Goal: Information Seeking & Learning: Learn about a topic

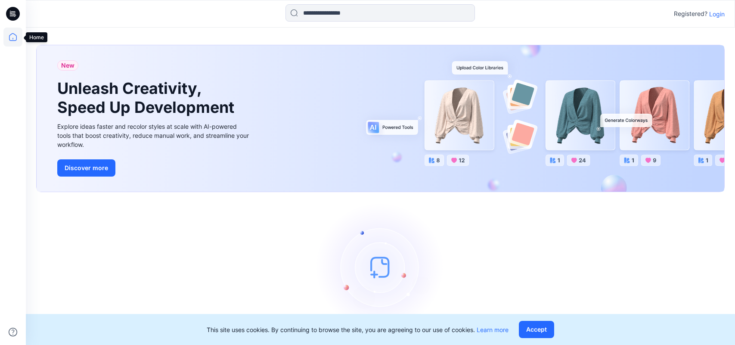
click at [15, 36] on icon at bounding box center [12, 37] width 19 height 19
click at [12, 38] on icon at bounding box center [12, 37] width 19 height 19
click at [16, 40] on icon at bounding box center [13, 37] width 8 height 8
click at [532, 332] on button "Accept" at bounding box center [536, 329] width 35 height 17
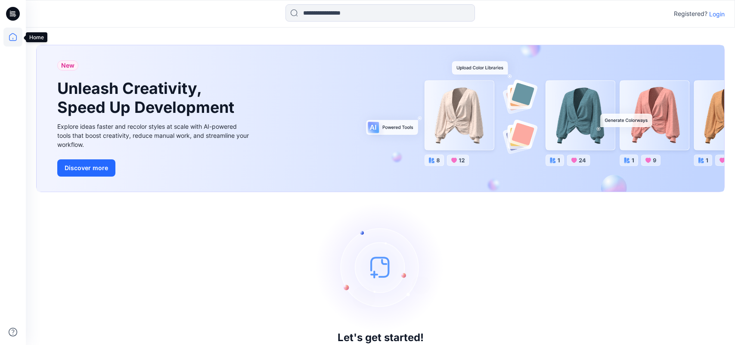
click at [14, 40] on icon at bounding box center [12, 37] width 19 height 19
click at [13, 37] on icon at bounding box center [12, 37] width 19 height 19
click at [725, 13] on p "Login" at bounding box center [718, 13] width 16 height 9
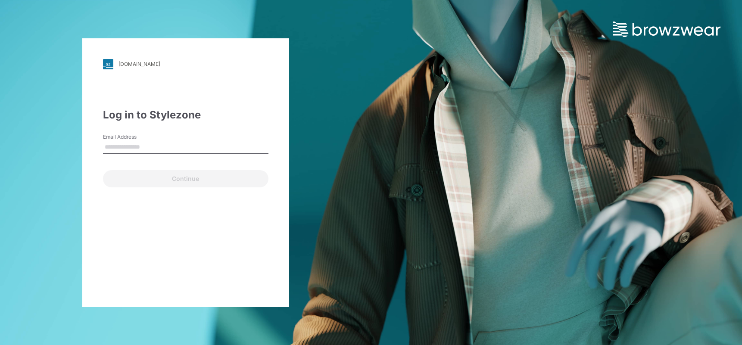
type input "**********"
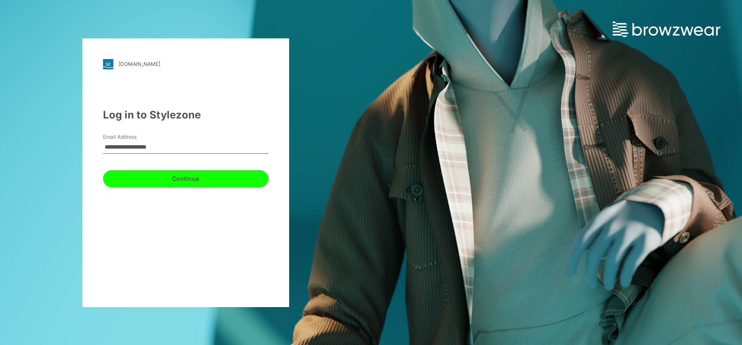
click at [189, 180] on button "Continue" at bounding box center [185, 178] width 165 height 17
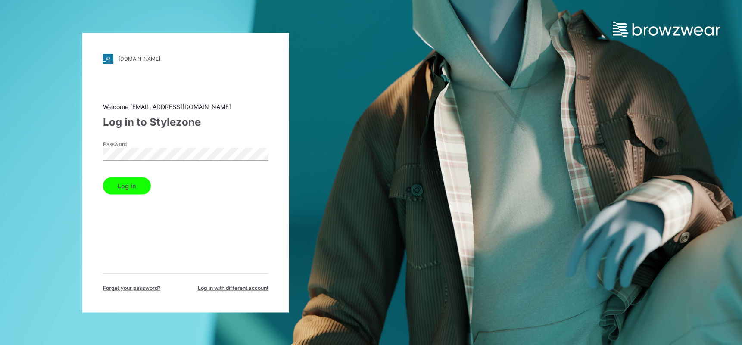
click at [133, 188] on button "Log in" at bounding box center [127, 185] width 48 height 17
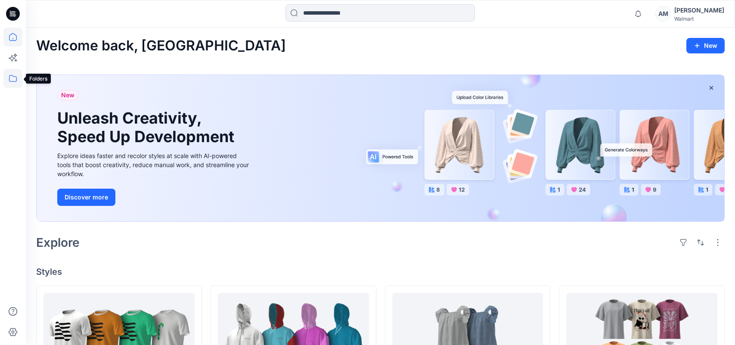
click at [14, 76] on icon at bounding box center [12, 78] width 19 height 19
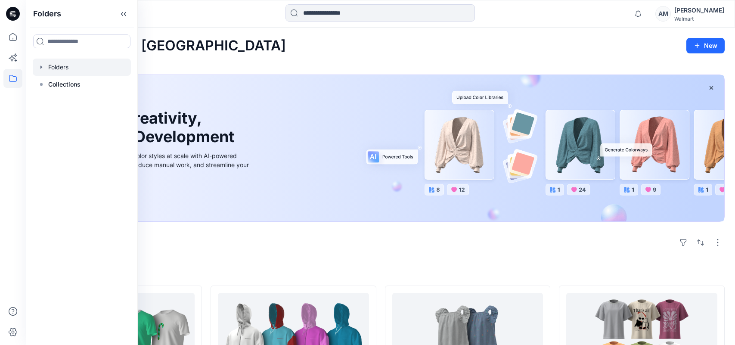
click at [71, 67] on div at bounding box center [82, 67] width 98 height 17
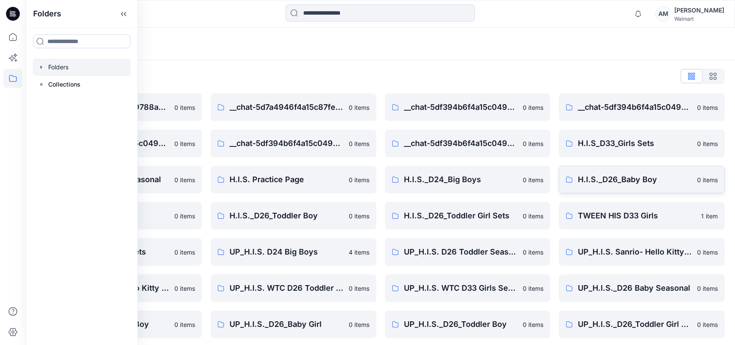
scroll to position [5, 0]
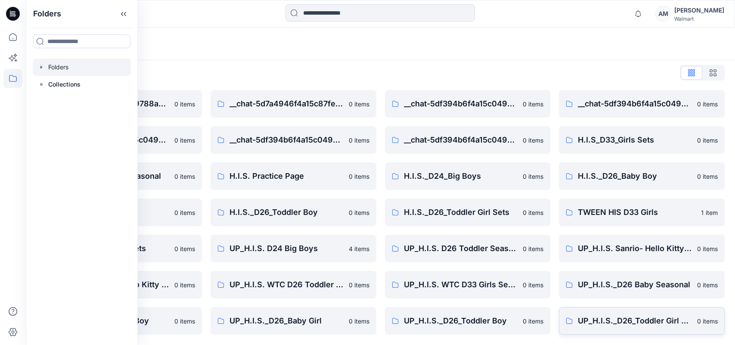
click at [655, 324] on p "UP_H.I.S._D26_Toddler Girl Sets & Dresses" at bounding box center [635, 321] width 114 height 12
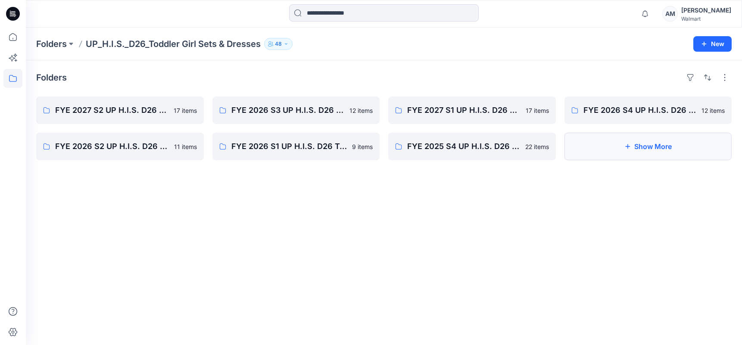
click at [610, 149] on button "Show More" at bounding box center [648, 147] width 168 height 28
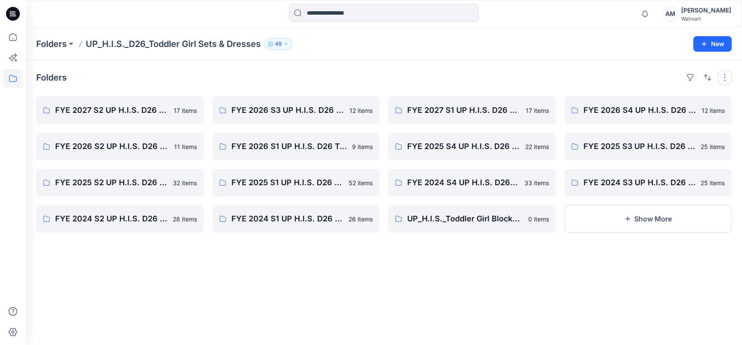
click at [728, 75] on button "button" at bounding box center [725, 78] width 14 height 14
click at [597, 138] on button "Card Info" at bounding box center [609, 132] width 83 height 17
click at [450, 70] on div "Folders Layout Grid Large Grid Folder View Compact Card Card View Card Info FYE…" at bounding box center [384, 202] width 716 height 285
click at [652, 222] on button "Show More" at bounding box center [648, 219] width 168 height 28
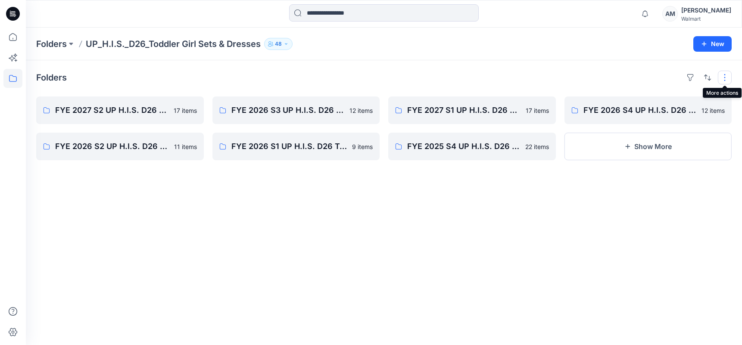
click at [725, 78] on button "button" at bounding box center [725, 78] width 14 height 14
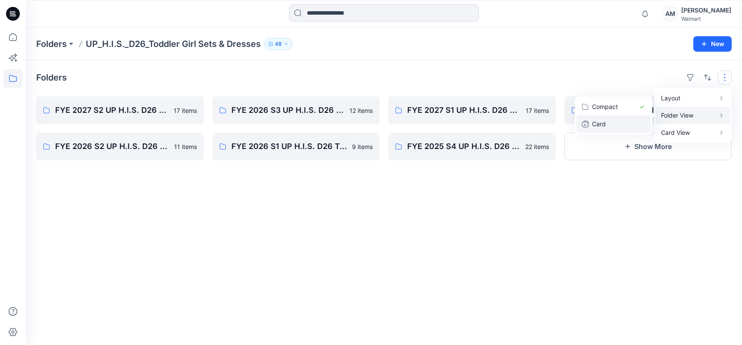
click at [606, 126] on p "Card" at bounding box center [613, 124] width 43 height 10
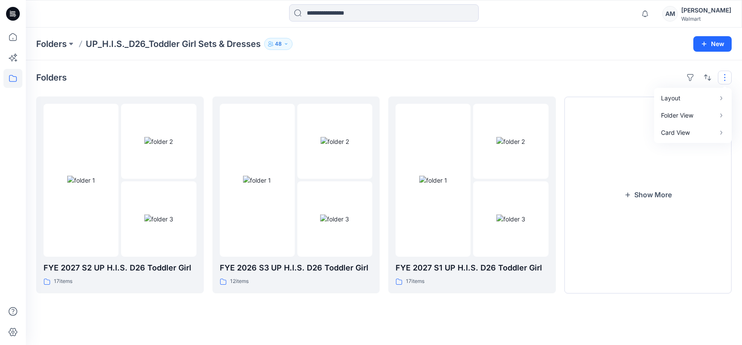
click at [599, 68] on div "Folders Layout Grid Large Grid Folder View Compact Card Card View Card Info FYE…" at bounding box center [384, 202] width 716 height 285
click at [144, 215] on img at bounding box center [158, 219] width 29 height 9
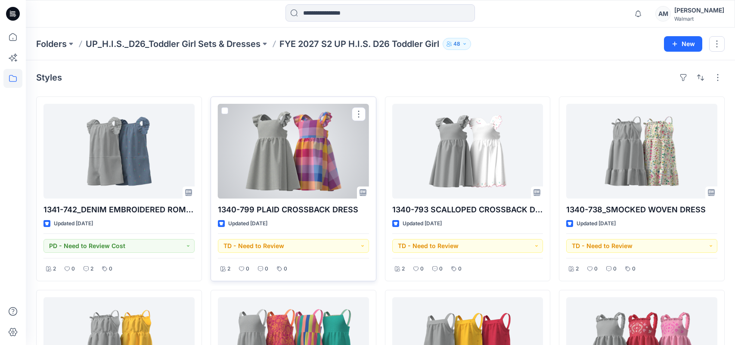
click at [304, 167] on div at bounding box center [293, 151] width 151 height 95
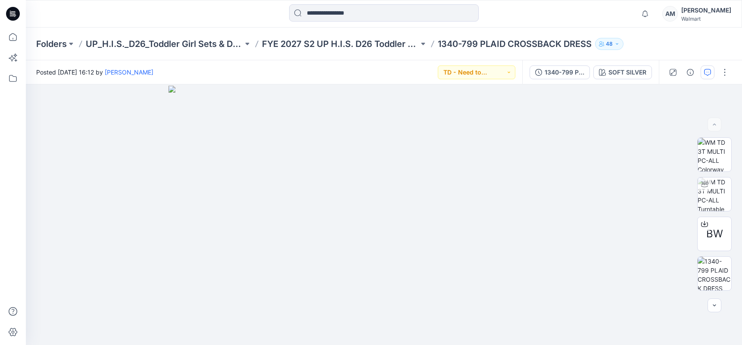
click at [703, 72] on button "button" at bounding box center [707, 72] width 14 height 14
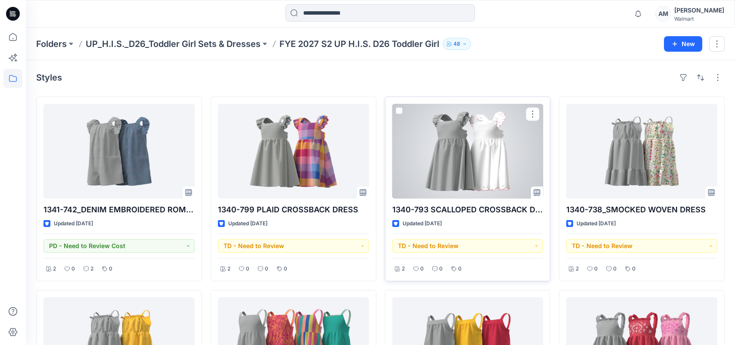
click at [475, 153] on div at bounding box center [467, 151] width 151 height 95
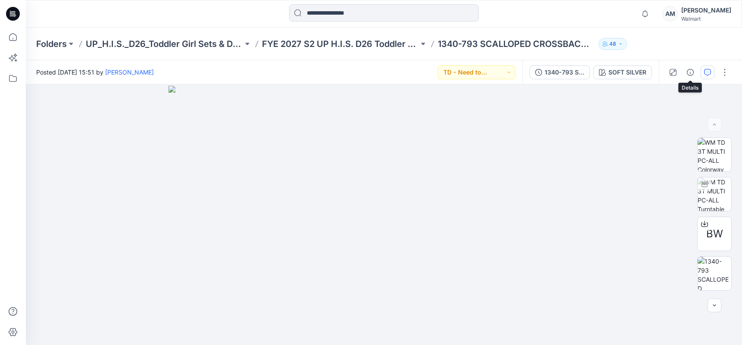
click at [704, 72] on icon "button" at bounding box center [707, 72] width 7 height 7
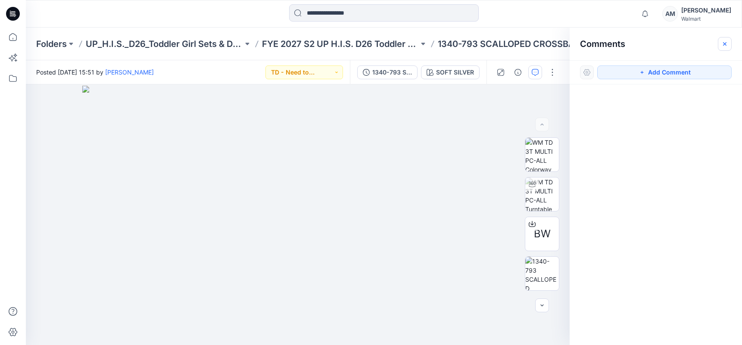
click at [721, 43] on icon "button" at bounding box center [724, 43] width 7 height 7
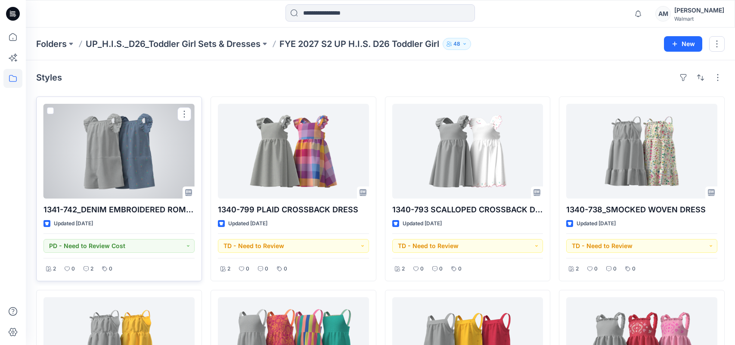
click at [147, 174] on div at bounding box center [119, 151] width 151 height 95
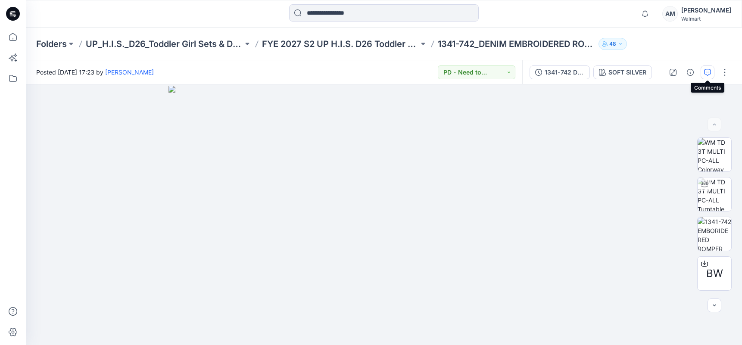
click at [704, 70] on icon "button" at bounding box center [707, 72] width 7 height 7
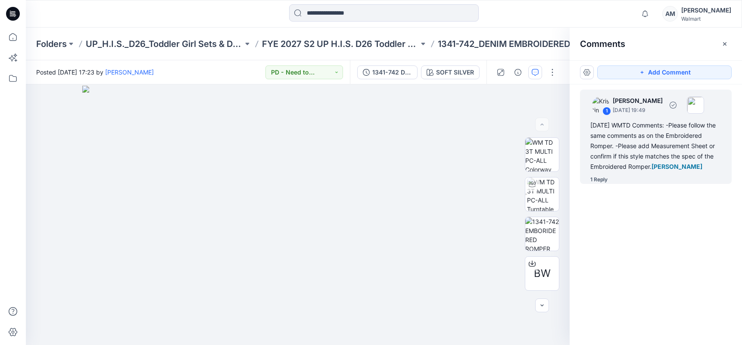
click at [606, 183] on div "1 Reply" at bounding box center [598, 179] width 17 height 9
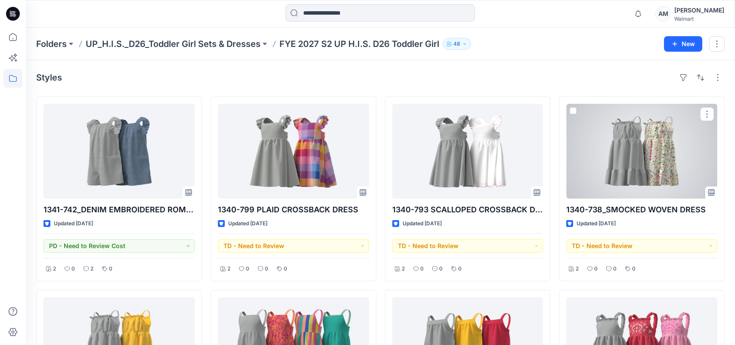
click at [653, 155] on div at bounding box center [641, 151] width 151 height 95
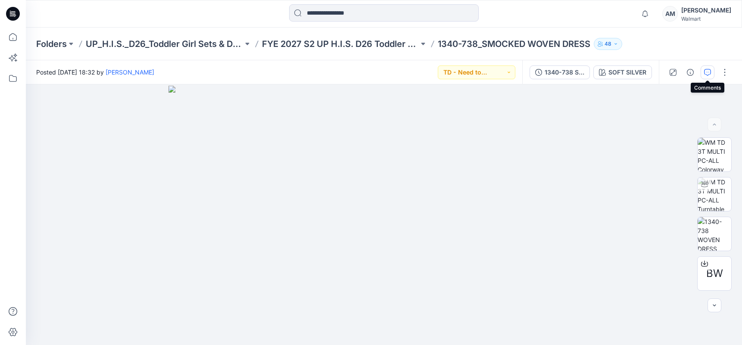
click at [710, 70] on icon "button" at bounding box center [707, 72] width 7 height 7
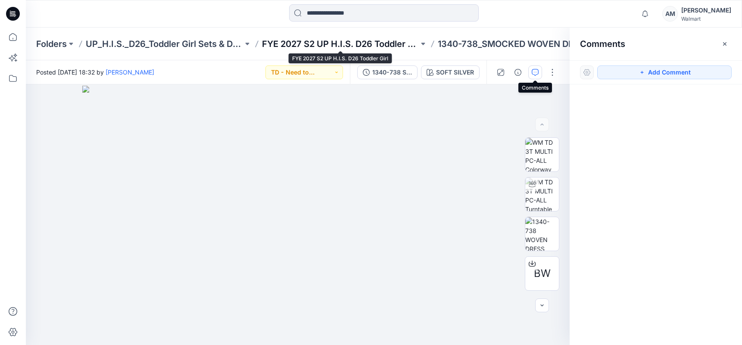
click at [353, 44] on p "FYE 2027 S2 UP H.I.S. D26 Toddler Girl" at bounding box center [340, 44] width 157 height 12
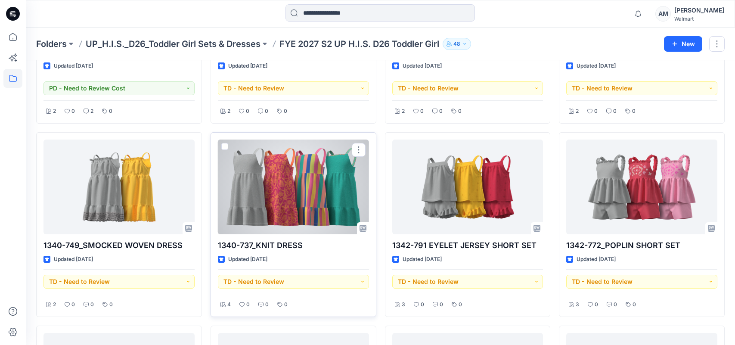
scroll to position [172, 0]
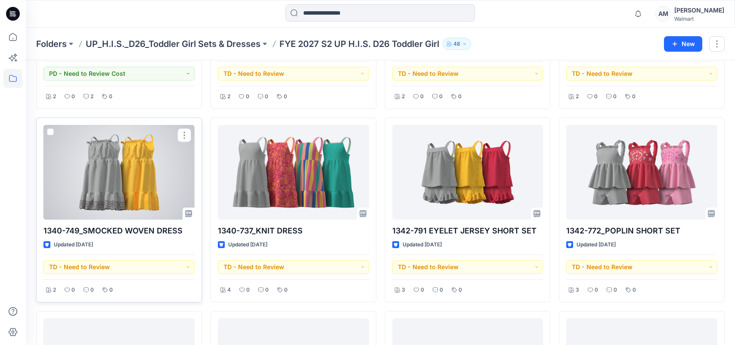
click at [121, 179] on div at bounding box center [119, 172] width 151 height 95
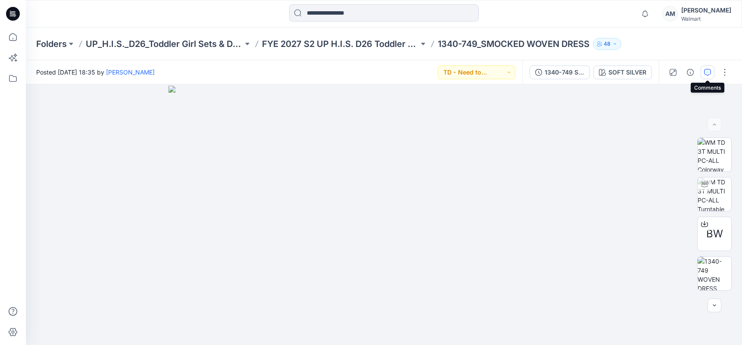
click at [706, 75] on icon "button" at bounding box center [707, 72] width 7 height 7
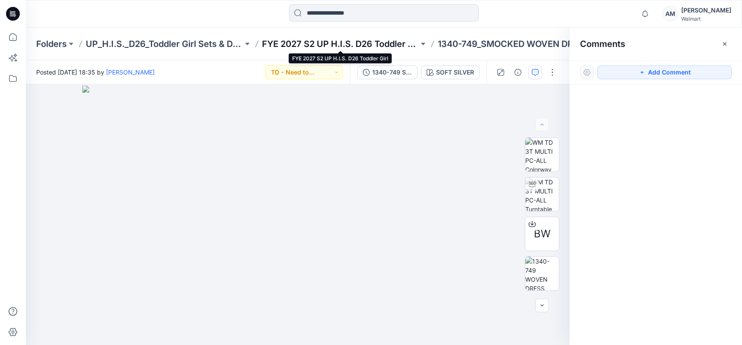
click at [377, 43] on p "FYE 2027 S2 UP H.I.S. D26 Toddler Girl" at bounding box center [340, 44] width 157 height 12
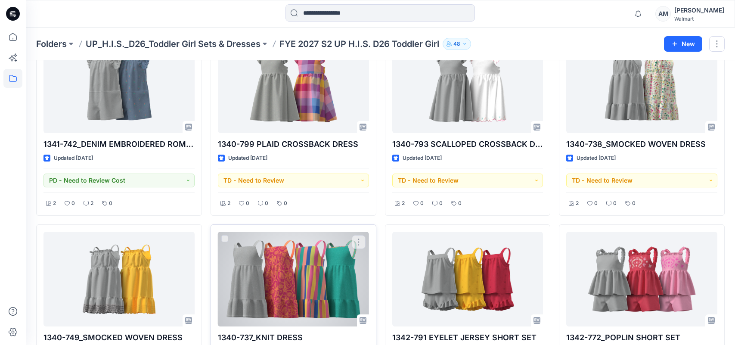
scroll to position [172, 0]
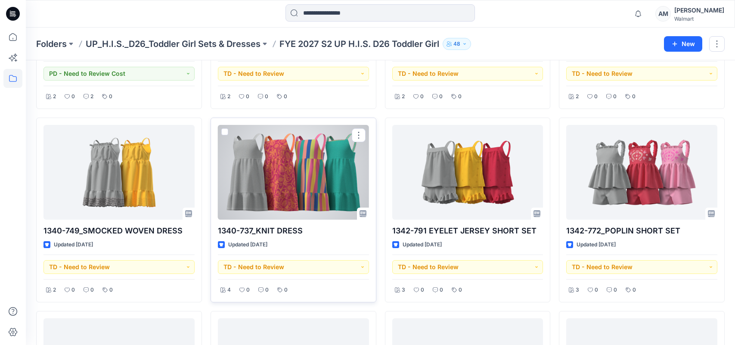
click at [327, 173] on div at bounding box center [293, 172] width 151 height 95
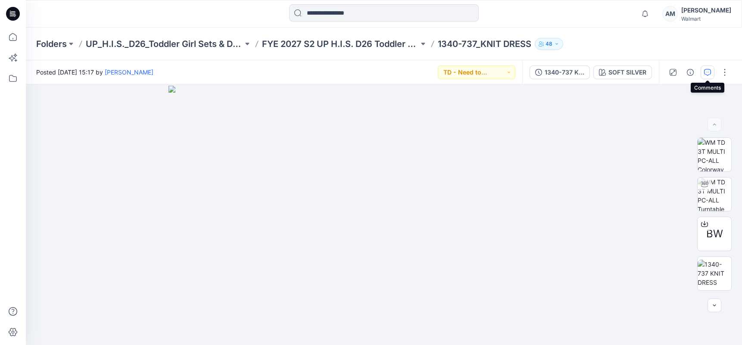
click at [710, 69] on icon "button" at bounding box center [707, 72] width 7 height 7
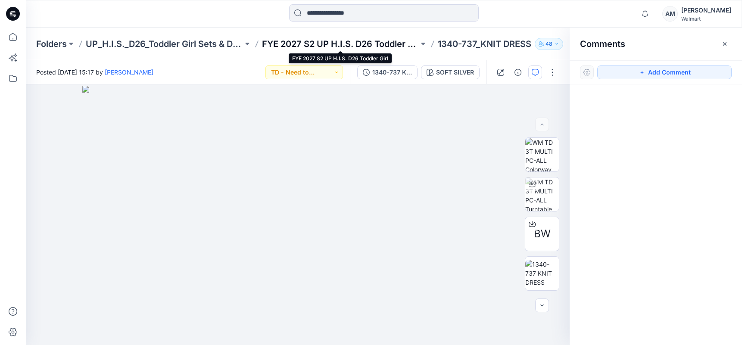
click at [395, 47] on p "FYE 2027 S2 UP H.I.S. D26 Toddler Girl" at bounding box center [340, 44] width 157 height 12
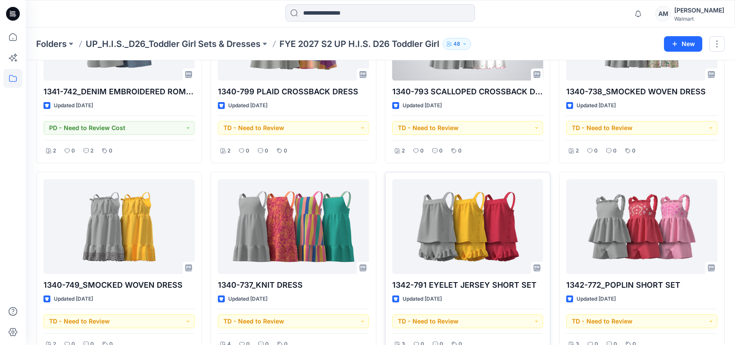
scroll to position [215, 0]
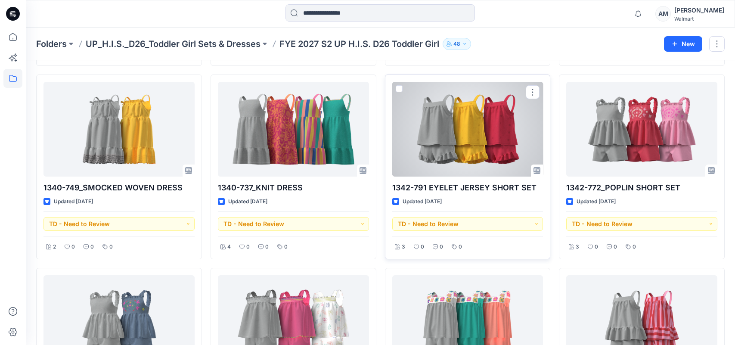
click at [509, 123] on div at bounding box center [467, 129] width 151 height 95
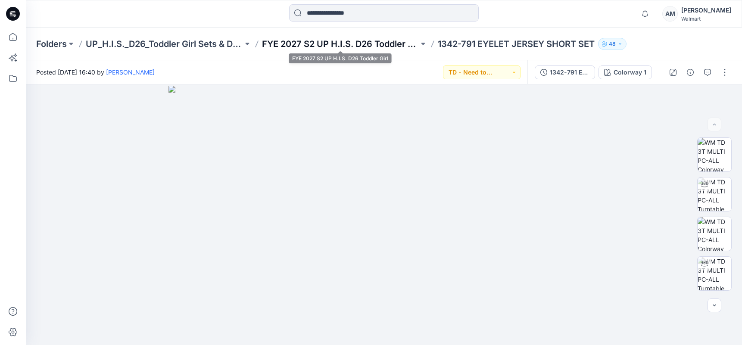
click at [371, 43] on p "FYE 2027 S2 UP H.I.S. D26 Toddler Girl" at bounding box center [340, 44] width 157 height 12
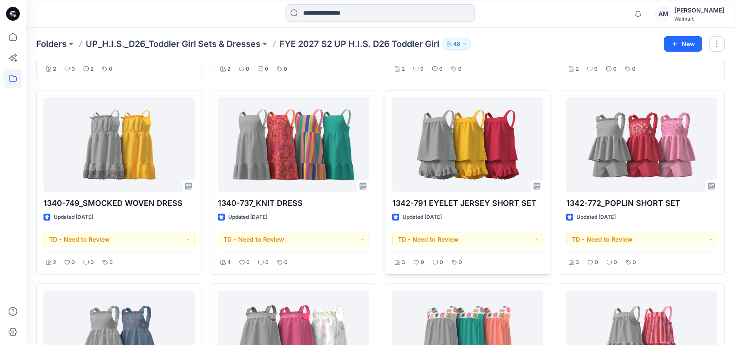
scroll to position [215, 0]
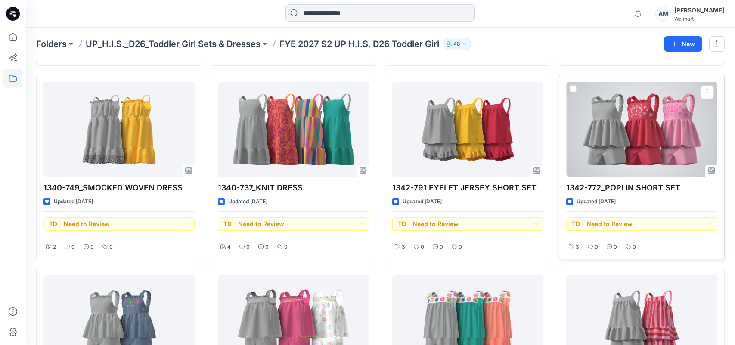
click at [641, 139] on div at bounding box center [641, 129] width 151 height 95
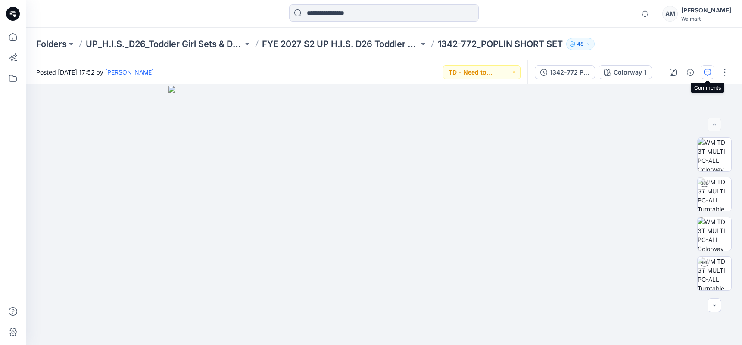
click at [707, 74] on icon "button" at bounding box center [707, 72] width 7 height 7
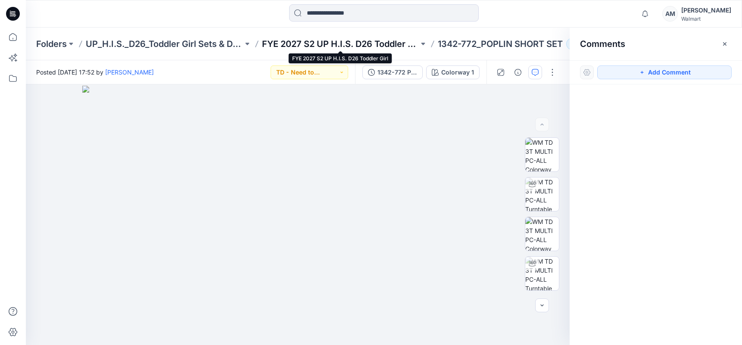
click at [346, 42] on p "FYE 2027 S2 UP H.I.S. D26 Toddler Girl" at bounding box center [340, 44] width 157 height 12
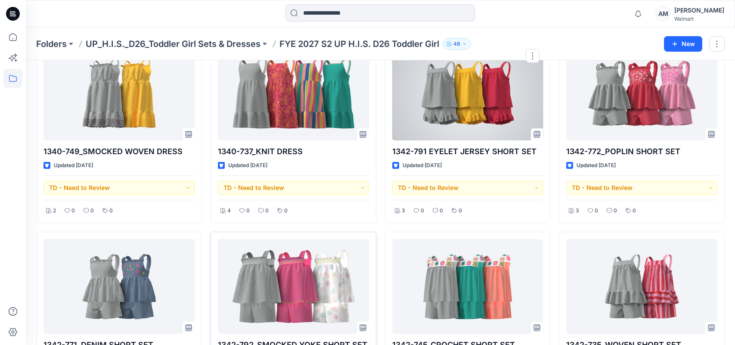
scroll to position [302, 0]
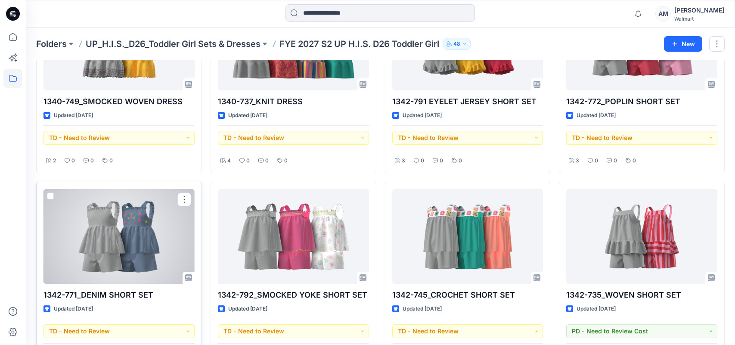
click at [118, 245] on div at bounding box center [119, 236] width 151 height 95
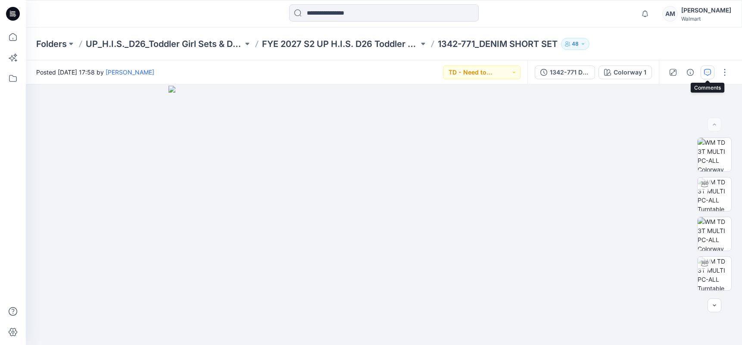
click at [708, 75] on icon "button" at bounding box center [707, 72] width 7 height 7
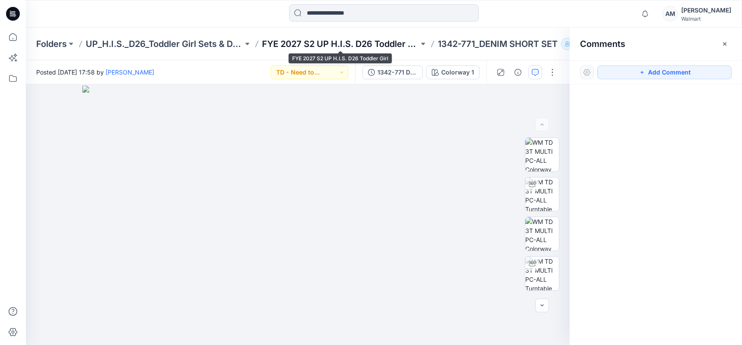
click at [343, 40] on p "FYE 2027 S2 UP H.I.S. D26 Toddler Girl" at bounding box center [340, 44] width 157 height 12
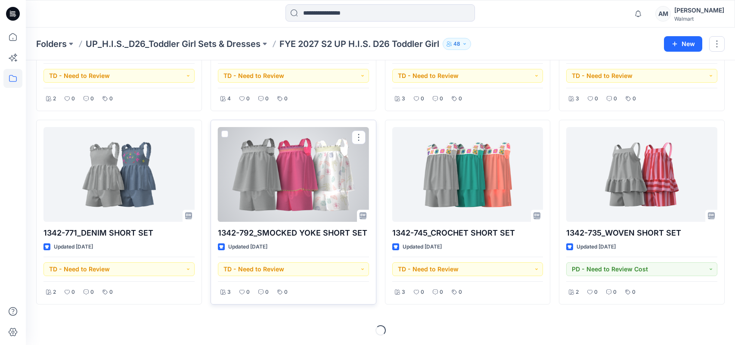
scroll to position [364, 0]
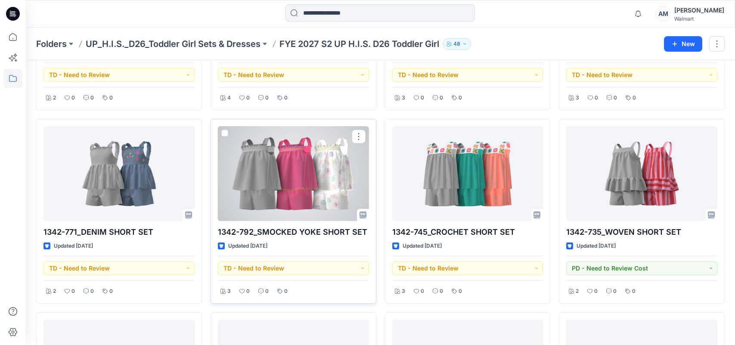
click at [328, 186] on div at bounding box center [293, 173] width 151 height 95
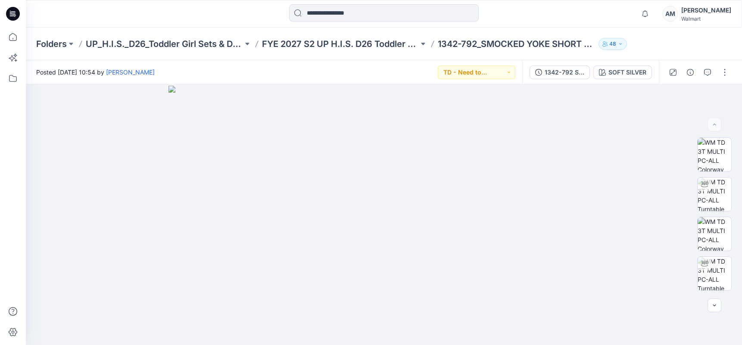
click at [406, 65] on div "Posted [DATE] 10:54 by [PERSON_NAME] TD - Need to Review" at bounding box center [274, 72] width 496 height 24
click at [707, 68] on button "button" at bounding box center [707, 72] width 14 height 14
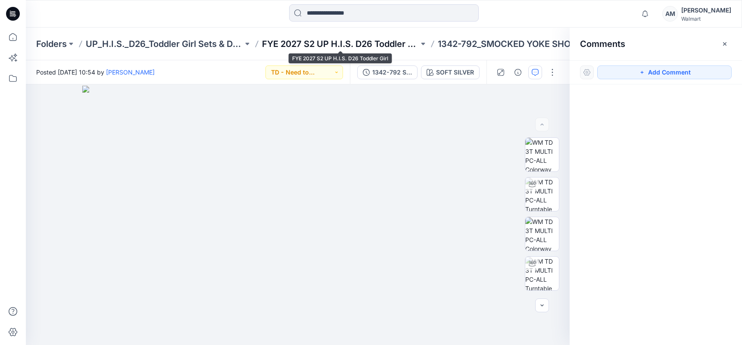
click at [373, 43] on p "FYE 2027 S2 UP H.I.S. D26 Toddler Girl" at bounding box center [340, 44] width 157 height 12
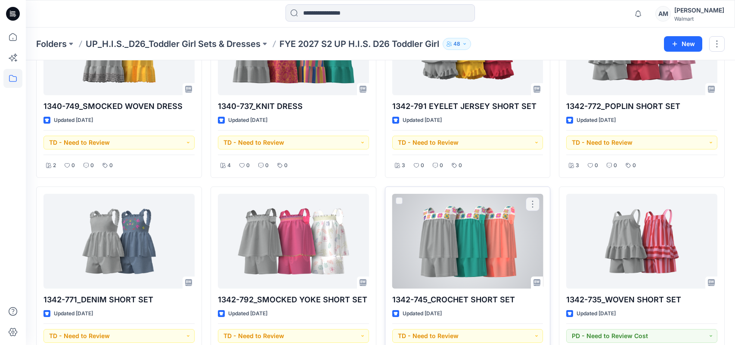
scroll to position [302, 0]
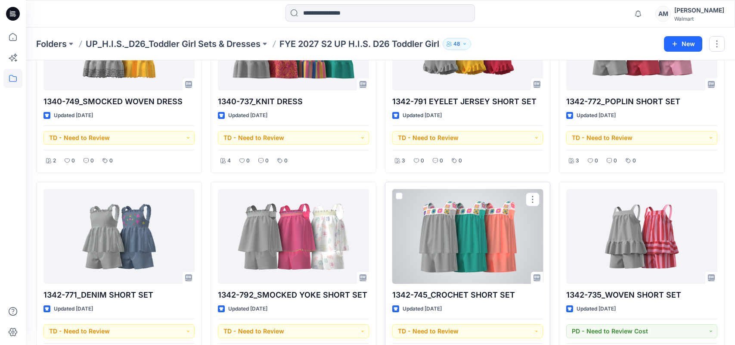
click at [475, 250] on div at bounding box center [467, 236] width 151 height 95
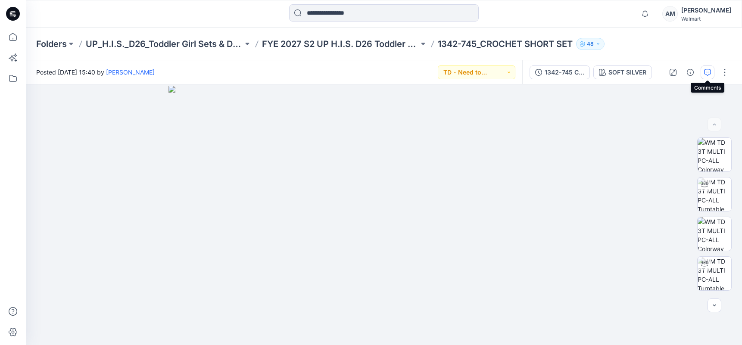
click at [709, 72] on icon "button" at bounding box center [707, 72] width 7 height 7
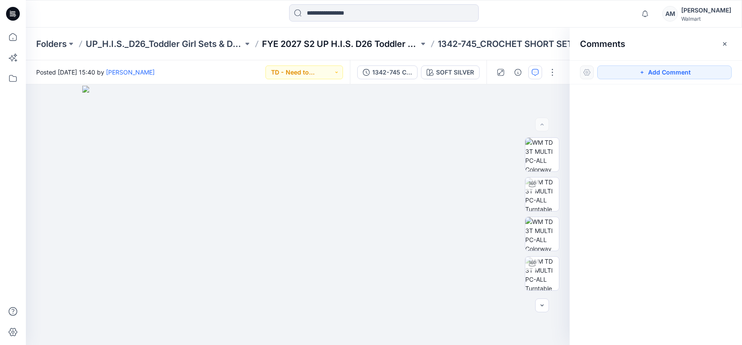
click at [324, 40] on p "FYE 2027 S2 UP H.I.S. D26 Toddler Girl" at bounding box center [340, 44] width 157 height 12
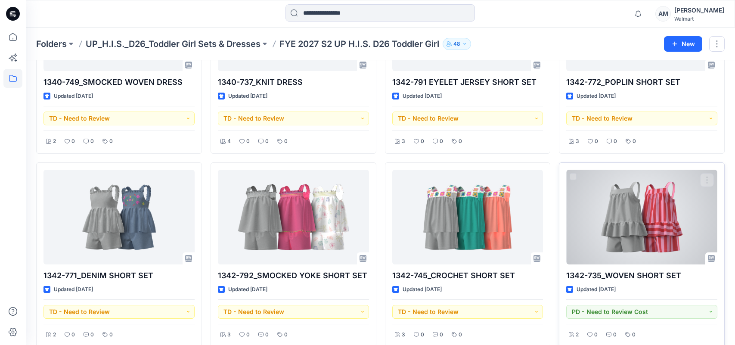
scroll to position [345, 0]
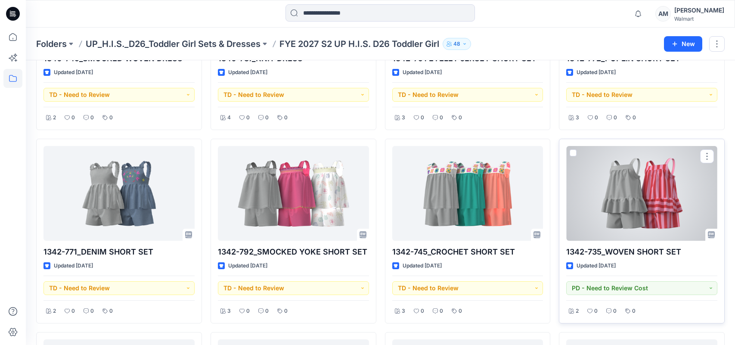
click at [657, 198] on div at bounding box center [641, 193] width 151 height 95
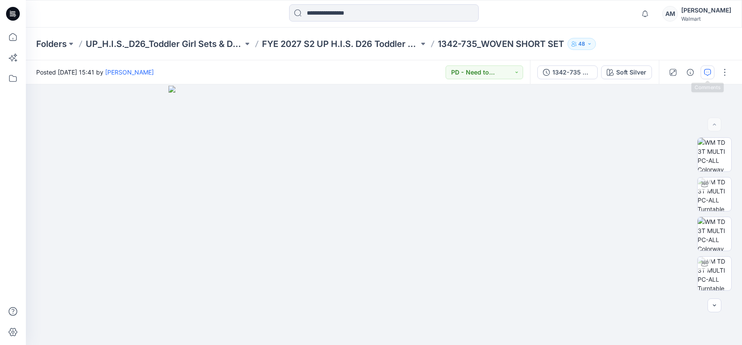
click at [711, 68] on button "button" at bounding box center [707, 72] width 14 height 14
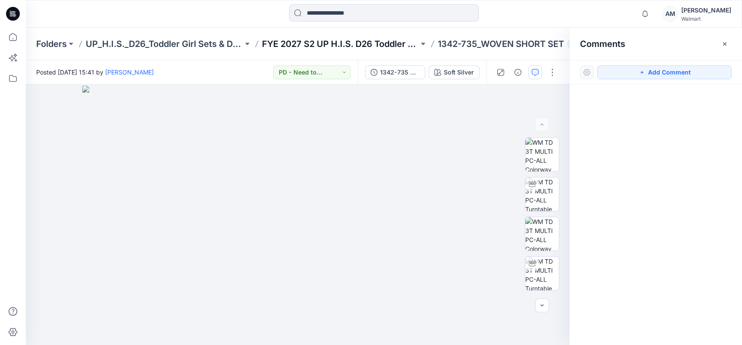
click at [349, 43] on p "FYE 2027 S2 UP H.I.S. D26 Toddler Girl" at bounding box center [340, 44] width 157 height 12
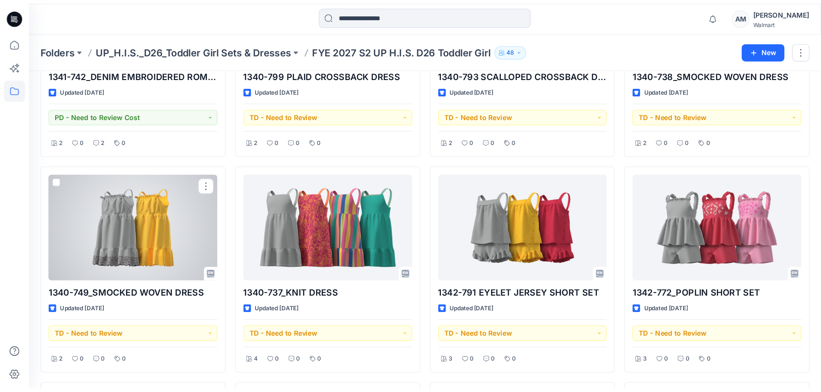
scroll to position [129, 0]
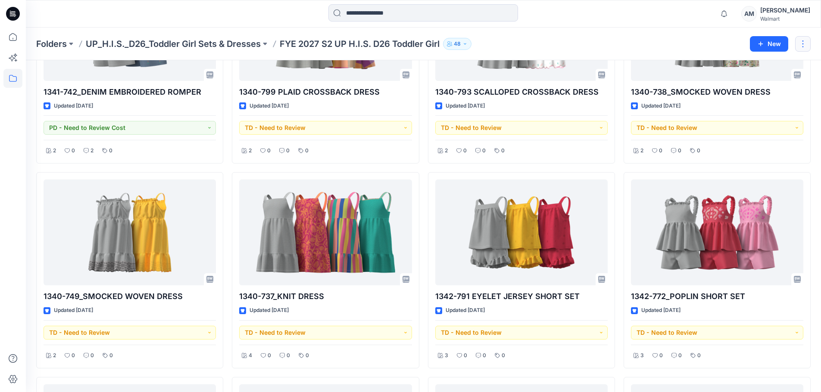
click at [741, 40] on button "button" at bounding box center [803, 44] width 16 height 16
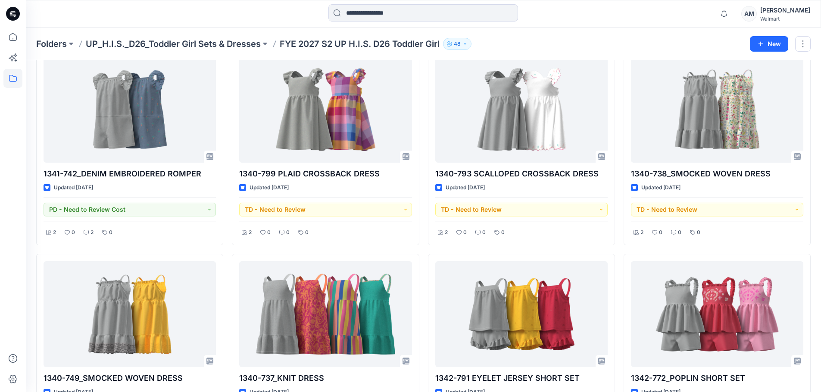
scroll to position [0, 0]
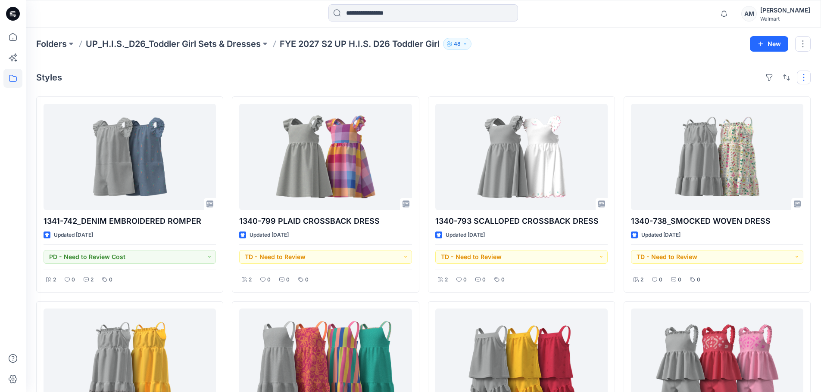
click at [741, 76] on button "button" at bounding box center [804, 78] width 14 height 14
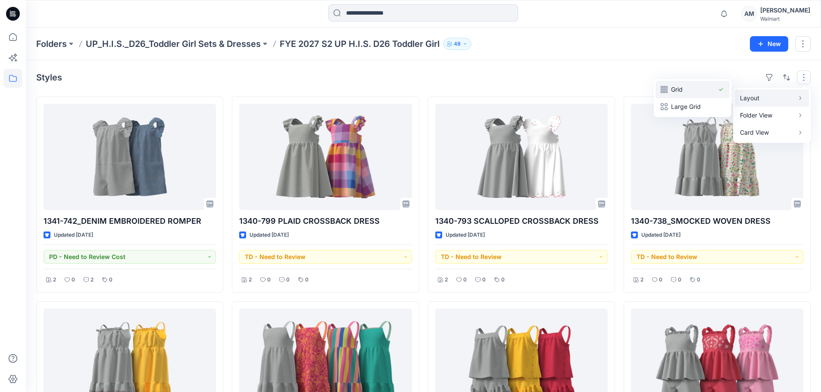
click at [675, 90] on p "Grid" at bounding box center [692, 89] width 43 height 10
click at [677, 106] on p "Large Grid" at bounding box center [692, 107] width 43 height 10
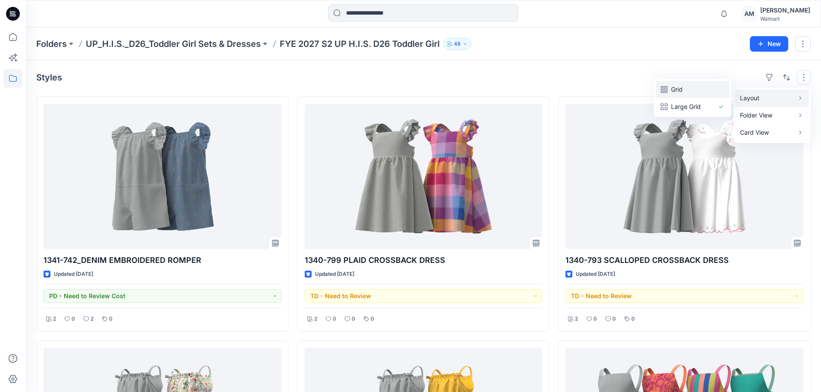
click at [678, 89] on p "Grid" at bounding box center [692, 89] width 43 height 10
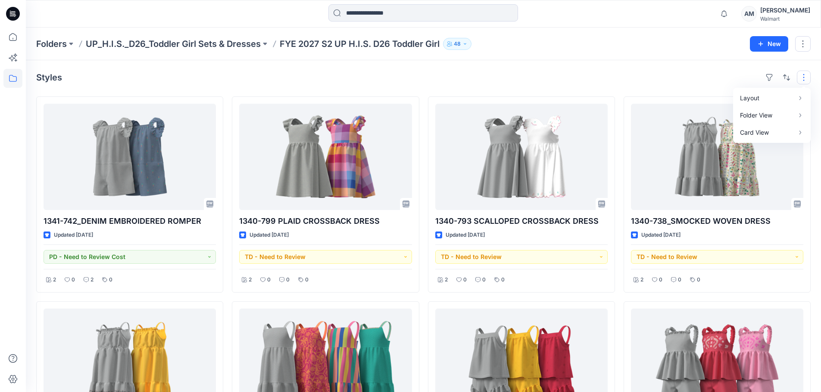
click at [601, 84] on div "Styles Layout Grid Large Grid Folder View Compact Card Card View Card Info" at bounding box center [423, 78] width 774 height 14
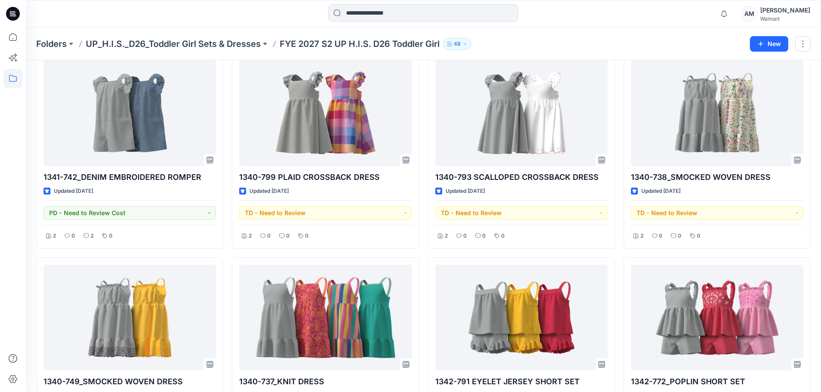
scroll to position [41, 0]
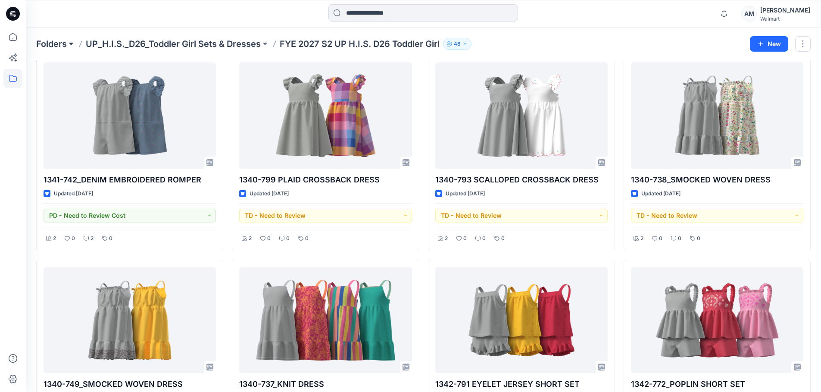
click at [72, 44] on button at bounding box center [71, 44] width 9 height 12
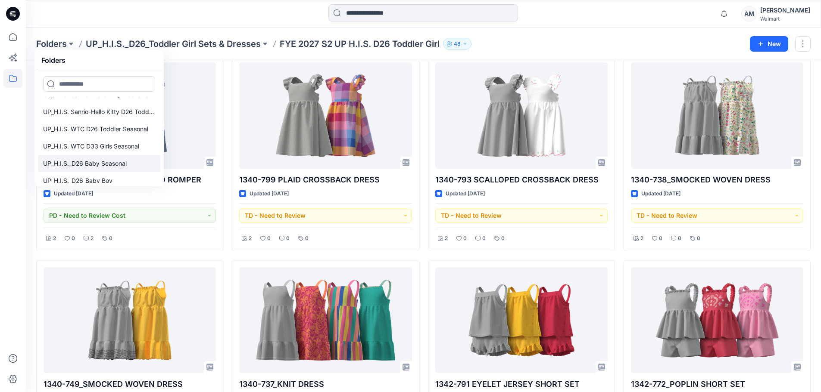
scroll to position [396, 0]
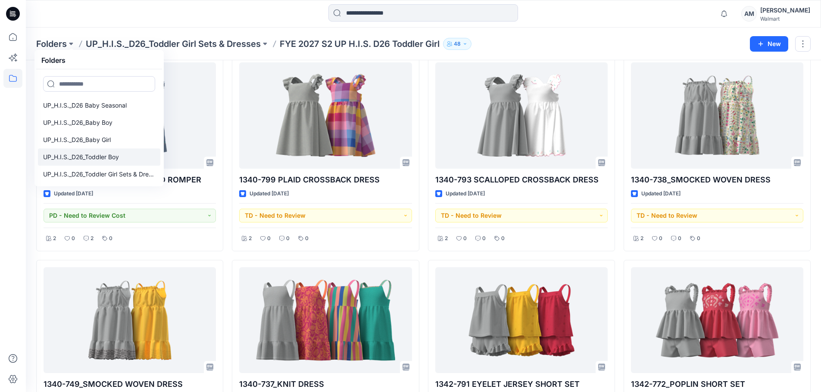
click at [98, 159] on p "UP_H.I.S._D26_Toddler Boy" at bounding box center [81, 157] width 76 height 10
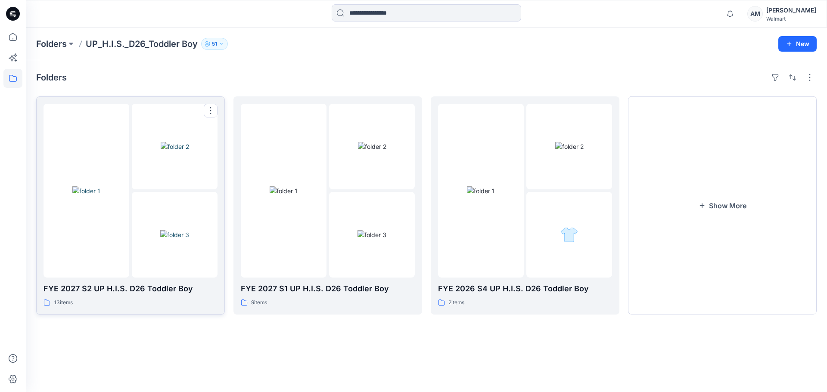
click at [160, 230] on img at bounding box center [174, 234] width 29 height 9
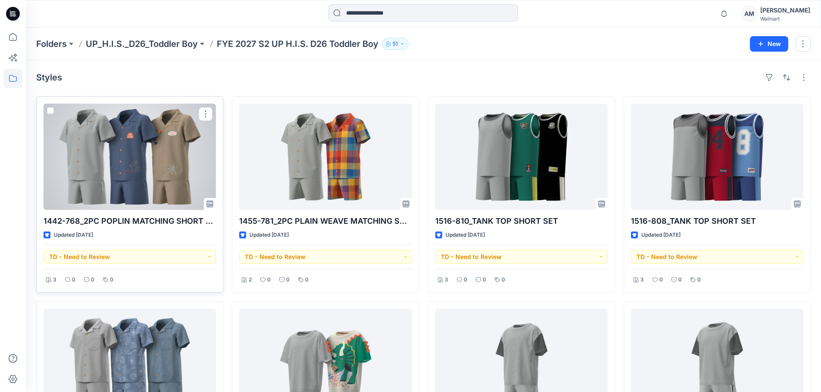
click at [117, 181] on div at bounding box center [130, 157] width 172 height 106
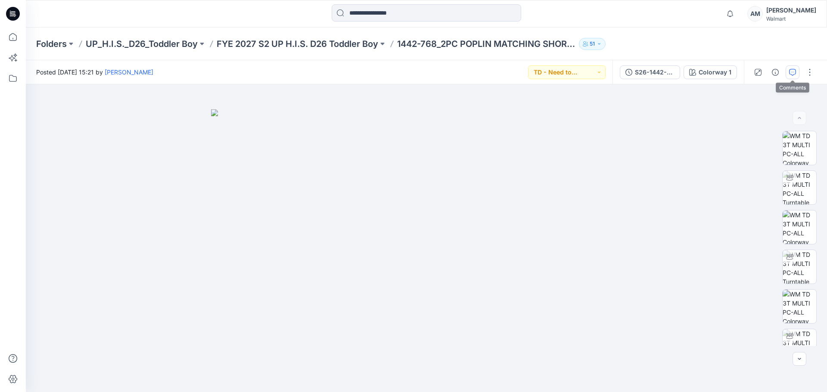
click at [741, 74] on icon "button" at bounding box center [792, 72] width 7 height 7
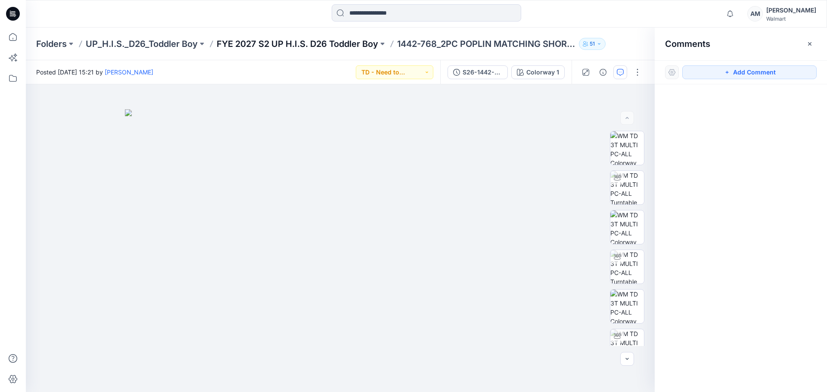
click at [362, 38] on p "FYE 2027 S2 UP H.I.S. D26 Toddler Boy" at bounding box center [298, 44] width 162 height 12
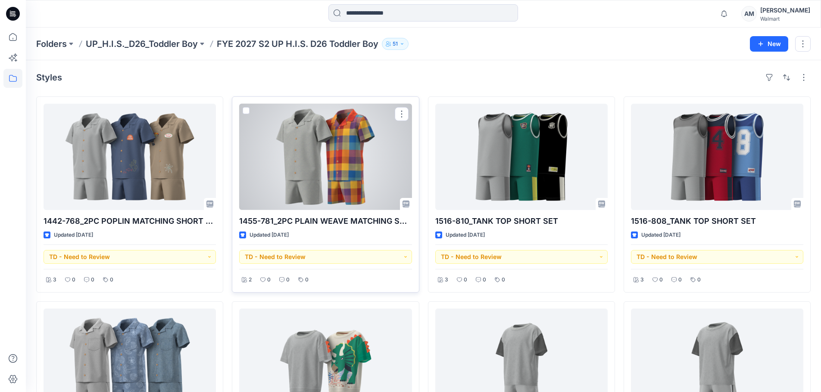
click at [334, 149] on div at bounding box center [325, 157] width 172 height 106
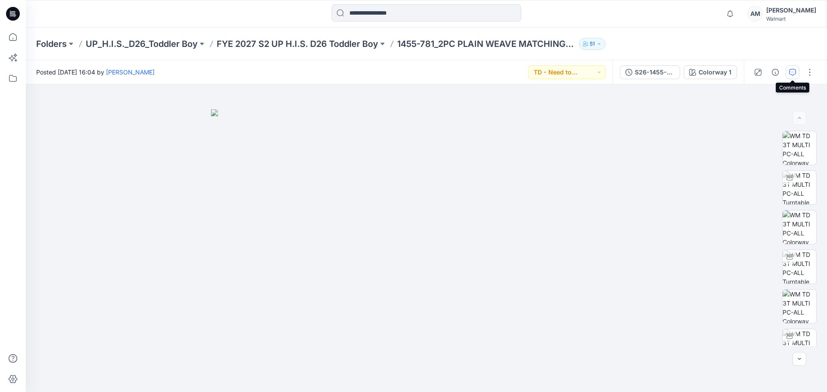
click at [741, 69] on icon "button" at bounding box center [792, 72] width 7 height 7
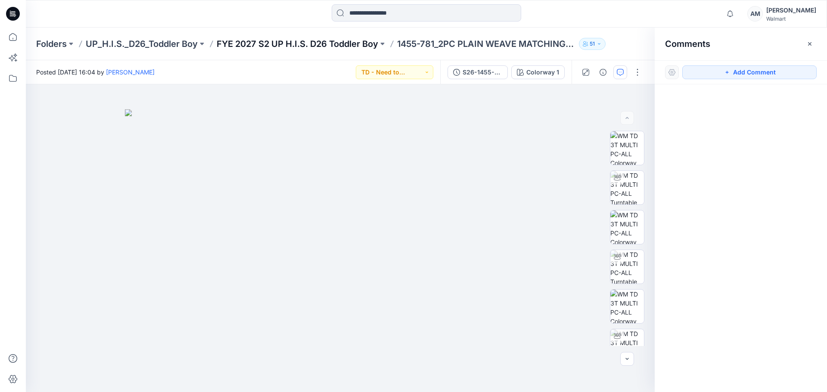
click at [367, 43] on p "FYE 2027 S2 UP H.I.S. D26 Toddler Boy" at bounding box center [298, 44] width 162 height 12
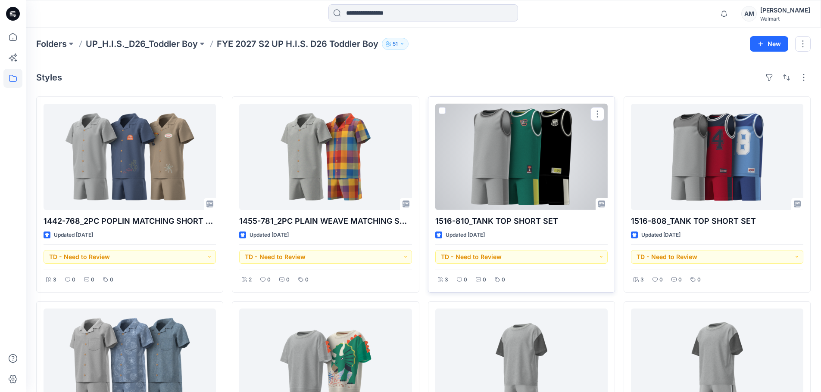
click at [560, 154] on div at bounding box center [521, 157] width 172 height 106
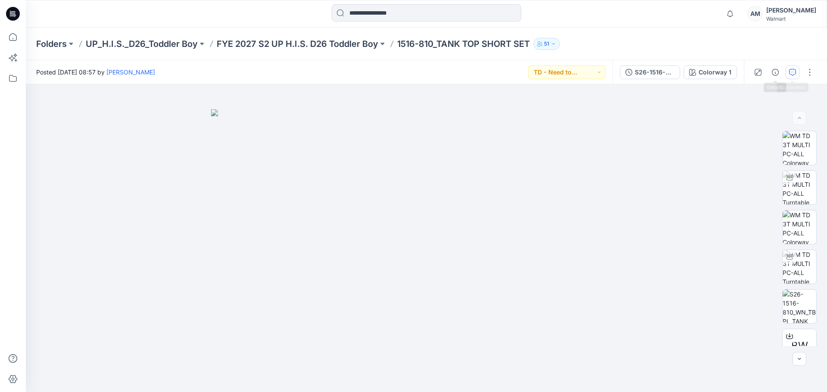
click at [741, 69] on button "button" at bounding box center [793, 72] width 14 height 14
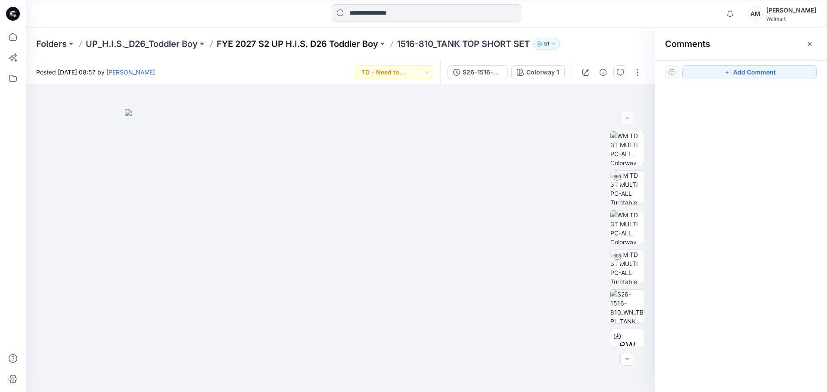
click at [311, 47] on p "FYE 2027 S2 UP H.I.S. D26 Toddler Boy" at bounding box center [298, 44] width 162 height 12
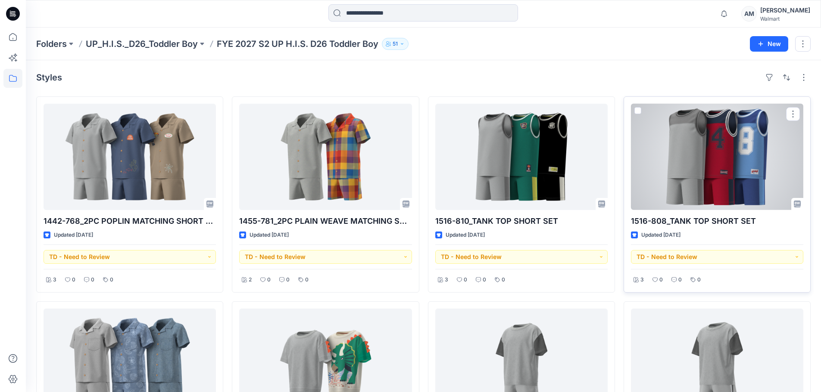
click at [741, 165] on div at bounding box center [717, 157] width 172 height 106
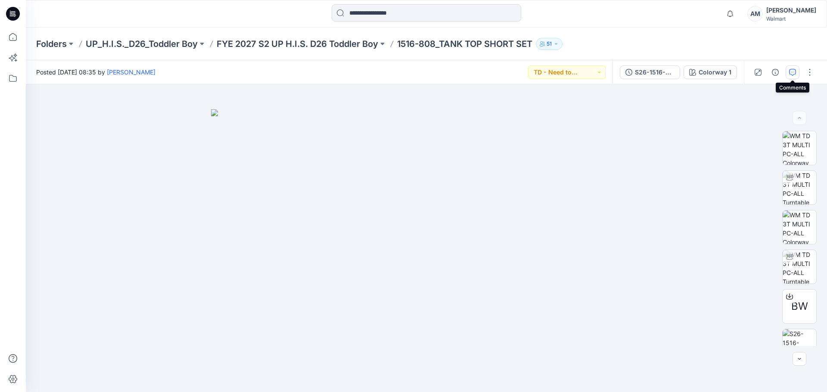
click at [741, 71] on icon "button" at bounding box center [792, 72] width 7 height 7
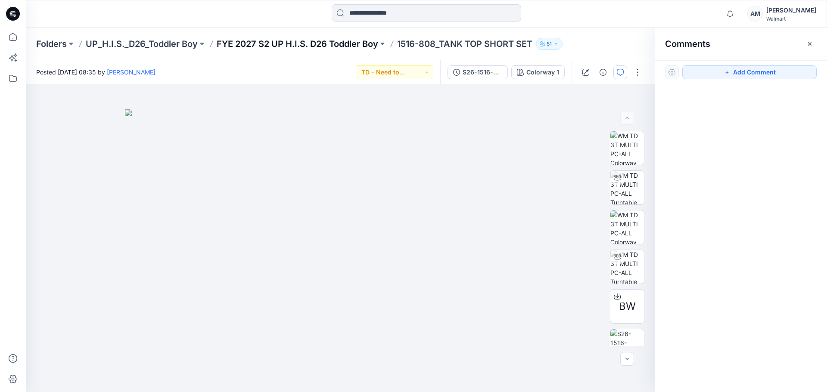
click at [330, 47] on p "FYE 2027 S2 UP H.I.S. D26 Toddler Boy" at bounding box center [298, 44] width 162 height 12
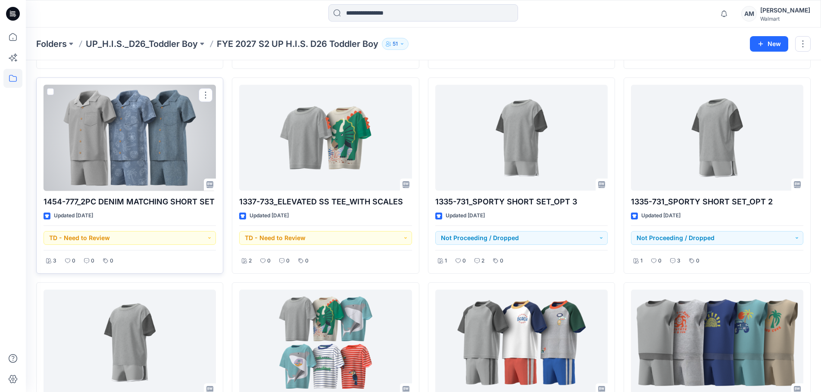
scroll to position [215, 0]
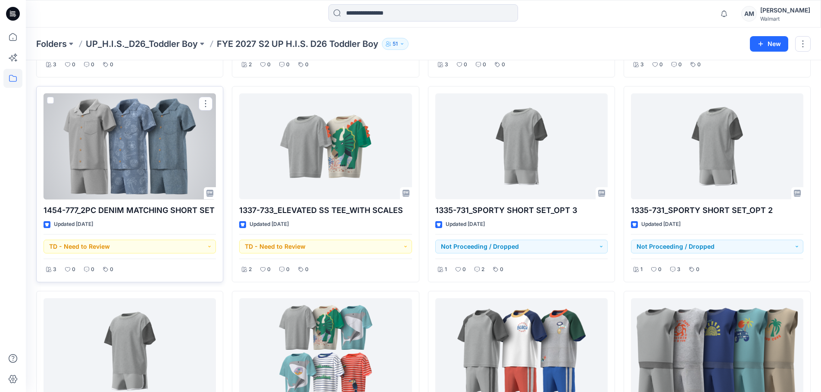
click at [145, 117] on div at bounding box center [130, 146] width 172 height 106
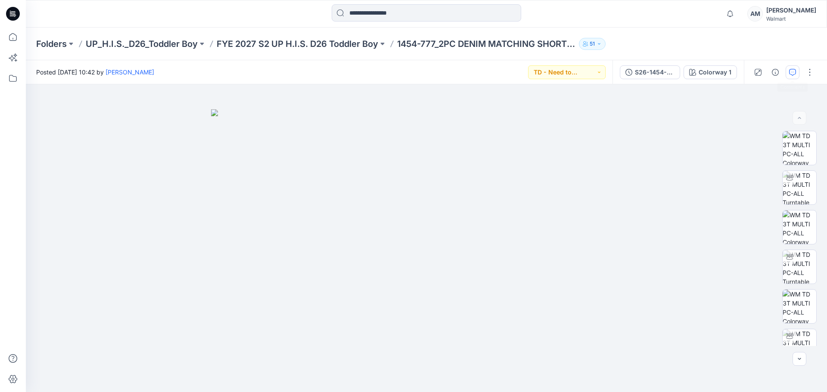
click at [741, 67] on button "button" at bounding box center [793, 72] width 14 height 14
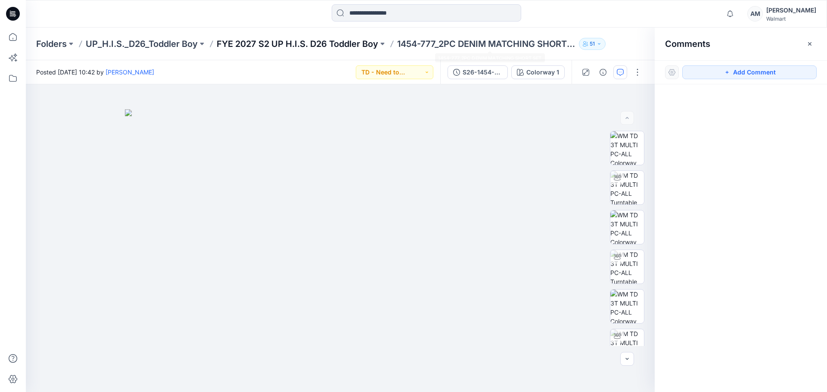
click at [309, 46] on p "FYE 2027 S2 UP H.I.S. D26 Toddler Boy" at bounding box center [298, 44] width 162 height 12
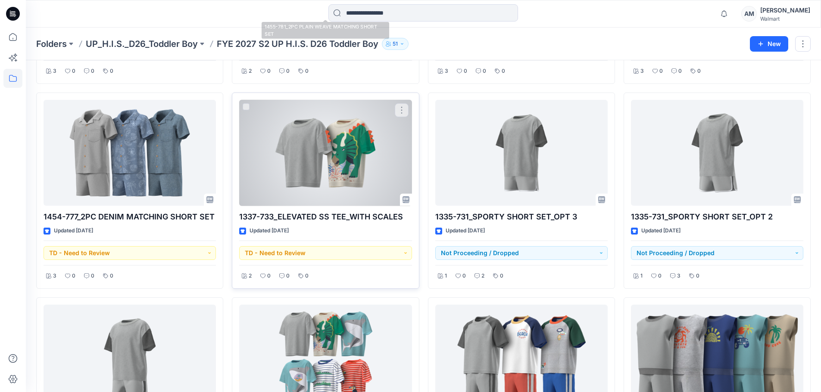
scroll to position [215, 0]
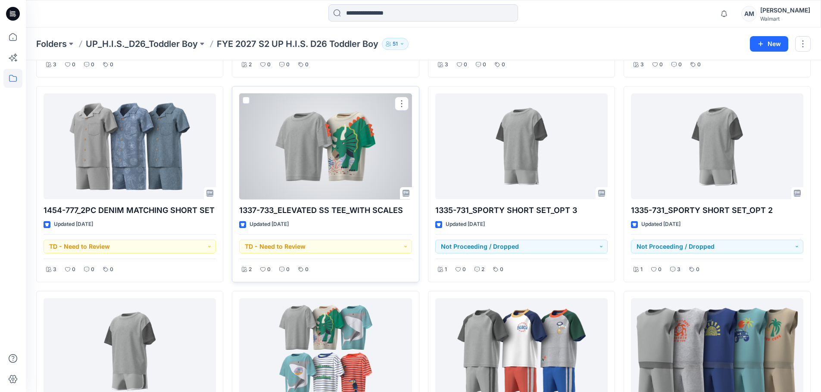
click at [367, 152] on div at bounding box center [325, 146] width 172 height 106
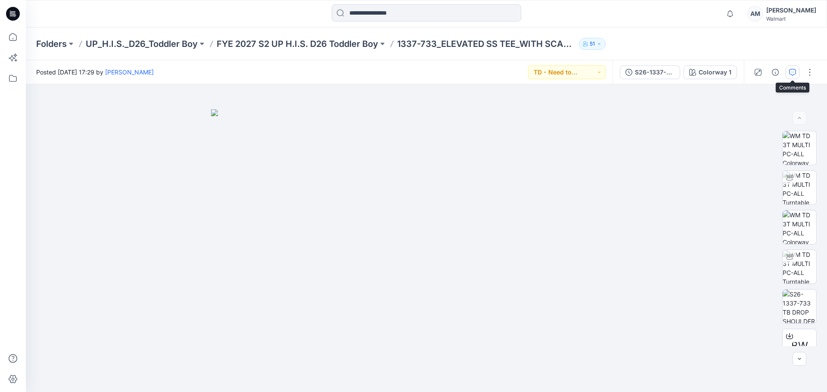
click at [741, 69] on icon "button" at bounding box center [792, 72] width 7 height 7
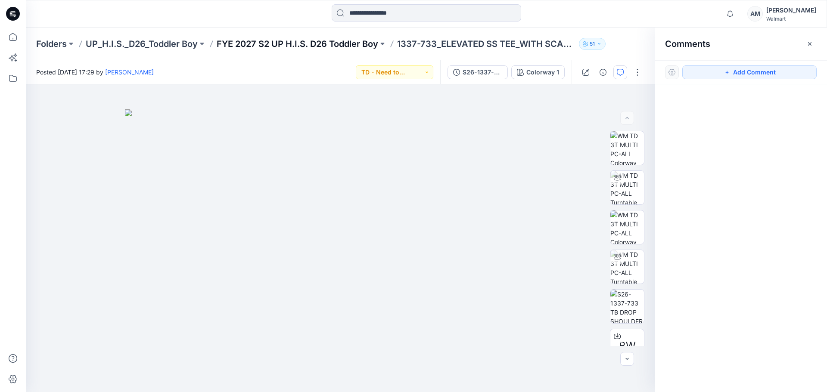
click at [318, 47] on p "FYE 2027 S2 UP H.I.S. D26 Toddler Boy" at bounding box center [298, 44] width 162 height 12
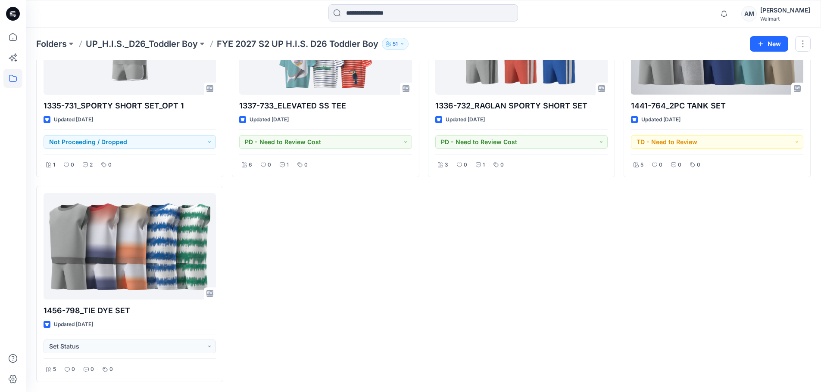
scroll to position [526, 0]
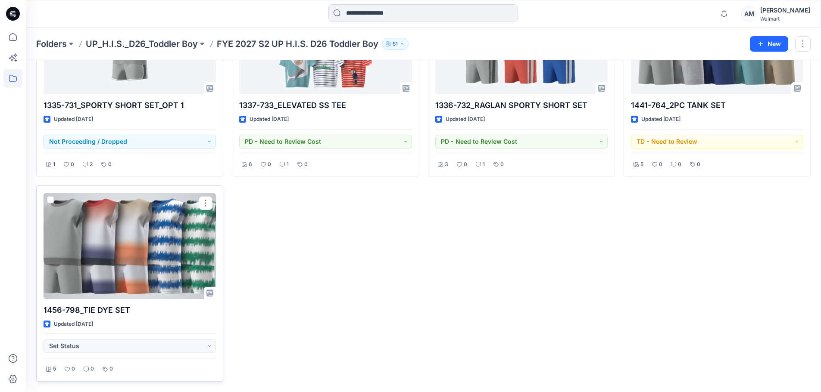
click at [122, 238] on div at bounding box center [130, 246] width 172 height 106
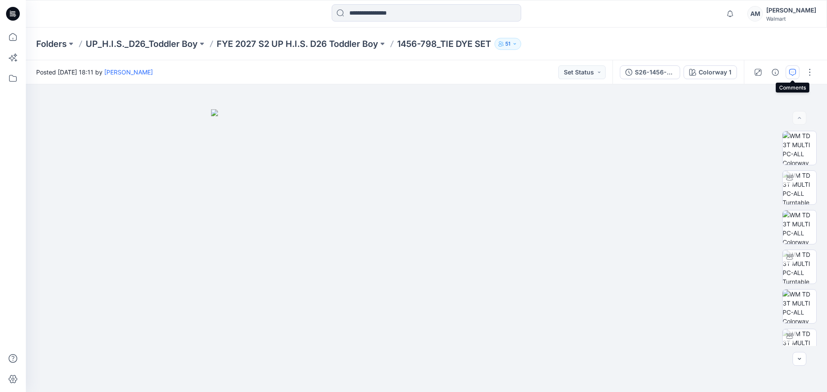
click at [741, 69] on icon "button" at bounding box center [792, 72] width 7 height 7
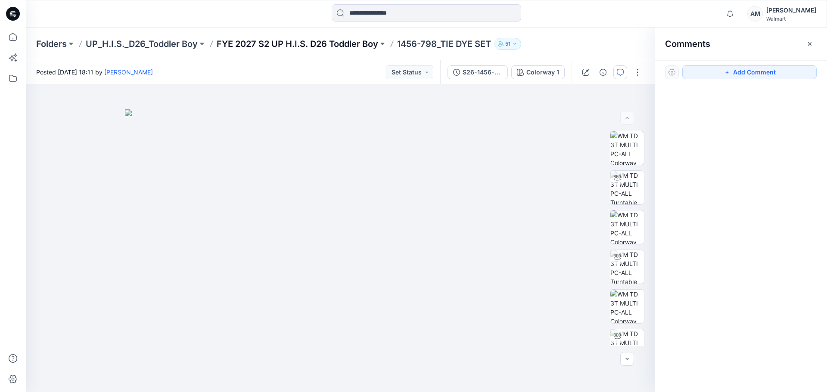
click at [324, 47] on p "FYE 2027 S2 UP H.I.S. D26 Toddler Boy" at bounding box center [298, 44] width 162 height 12
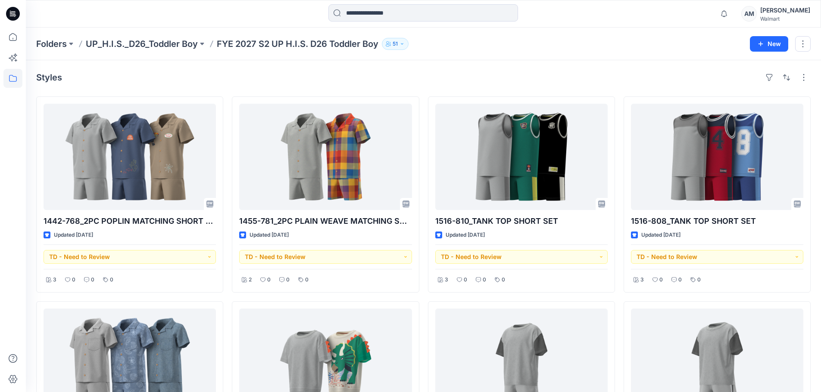
click at [159, 41] on p "UP_H.I.S._D26_Toddler Boy" at bounding box center [142, 44] width 112 height 12
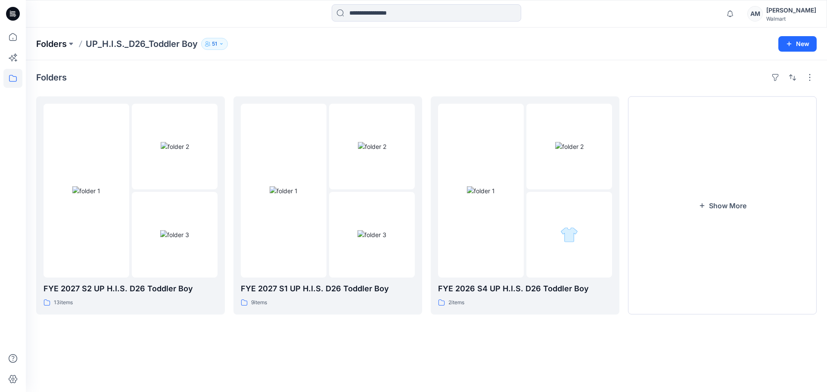
click at [61, 43] on p "Folders" at bounding box center [51, 44] width 31 height 12
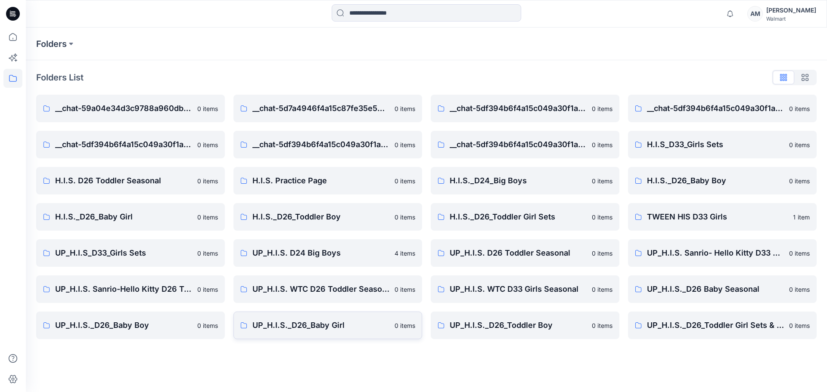
click at [339, 327] on p "UP_H.I.S._D26_Baby Girl" at bounding box center [320, 326] width 137 height 12
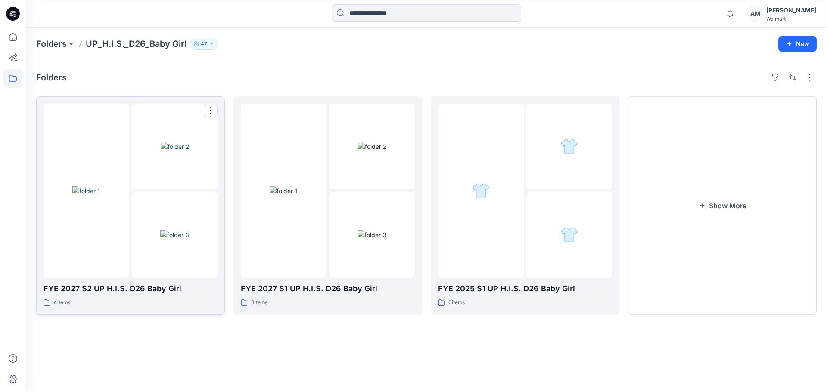
click at [130, 200] on div at bounding box center [131, 191] width 174 height 174
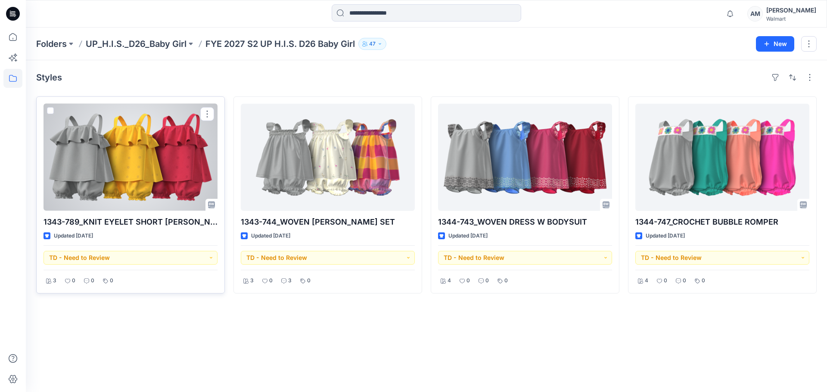
click at [149, 191] on div at bounding box center [131, 157] width 174 height 107
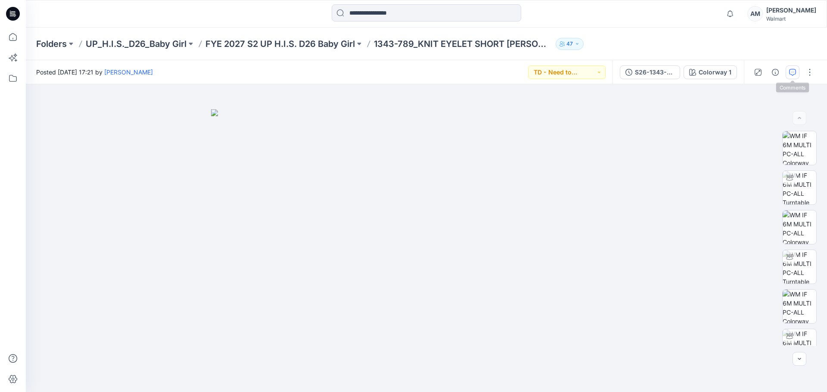
click at [741, 73] on icon "button" at bounding box center [792, 72] width 7 height 7
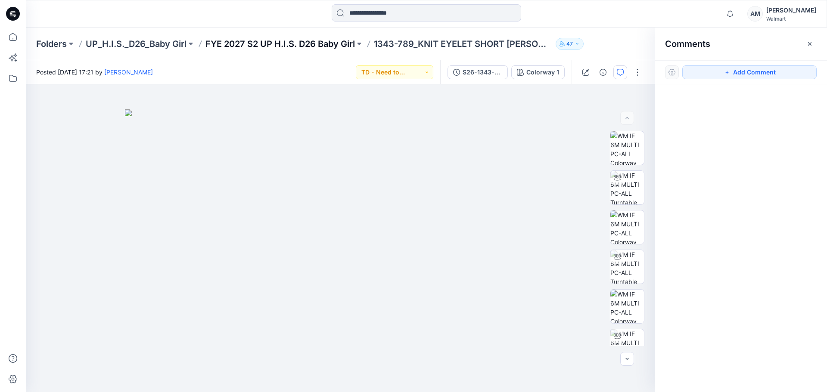
click at [330, 40] on p "FYE 2027 S2 UP H.I.S. D26 Baby Girl" at bounding box center [279, 44] width 149 height 12
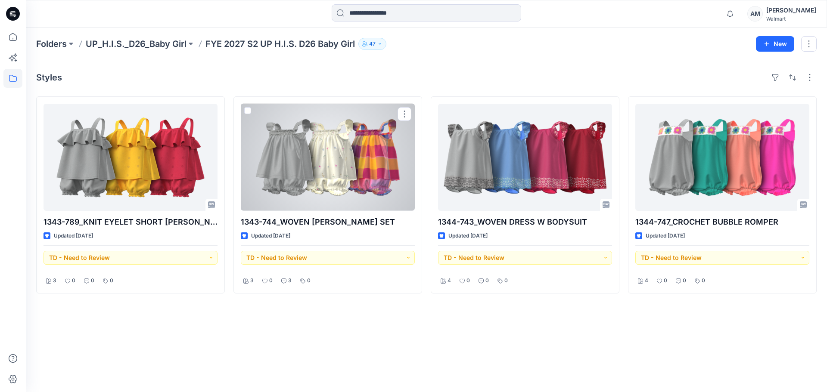
click at [324, 139] on div at bounding box center [328, 157] width 174 height 107
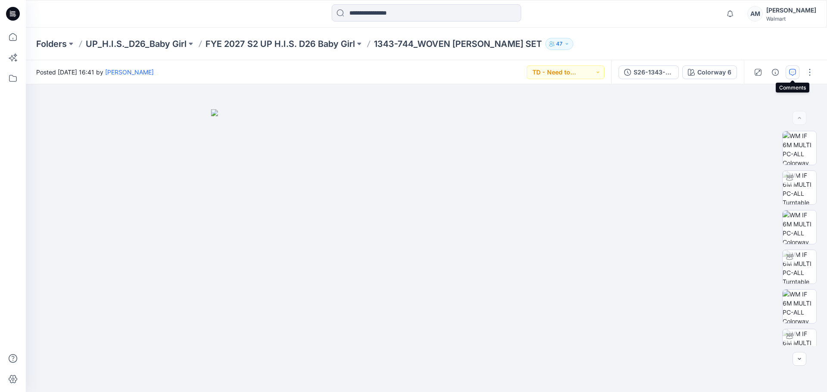
click at [741, 70] on button "button" at bounding box center [793, 72] width 14 height 14
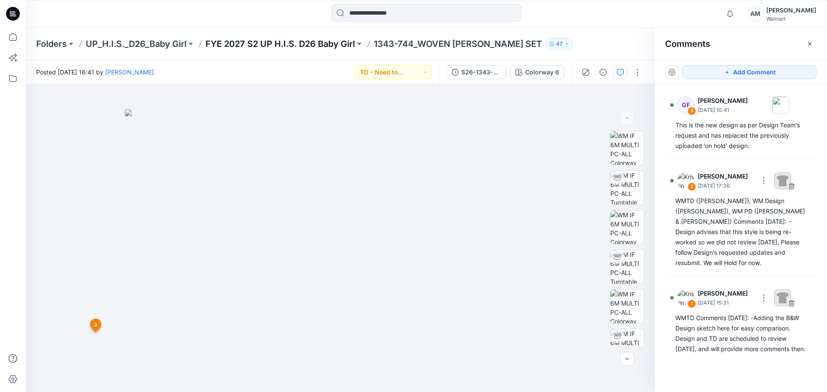
click at [295, 40] on p "FYE 2027 S2 UP H.I.S. D26 Baby Girl" at bounding box center [279, 44] width 149 height 12
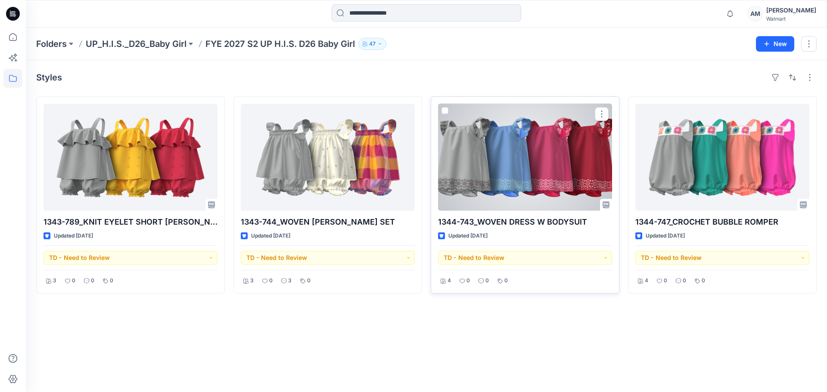
click at [547, 163] on div at bounding box center [525, 157] width 174 height 107
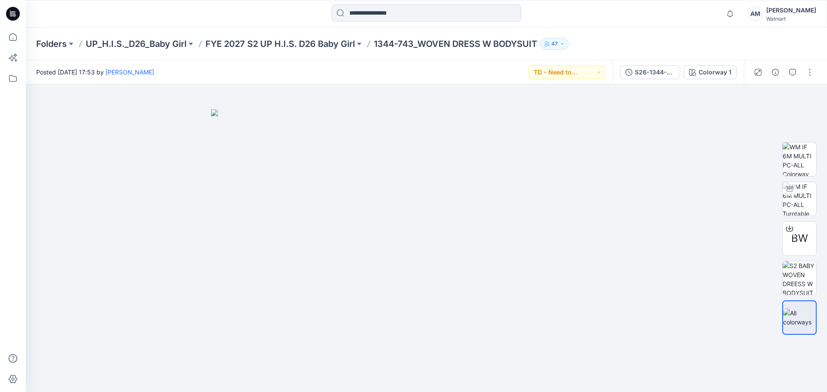
click at [705, 42] on div "Folders UP_H.I.S._D26_Baby Girl FYE 2027 S2 UP H.I.S. D26 Baby Girl 1344-743_WO…" at bounding box center [392, 44] width 713 height 12
click at [55, 45] on p "Folders" at bounding box center [51, 44] width 31 height 12
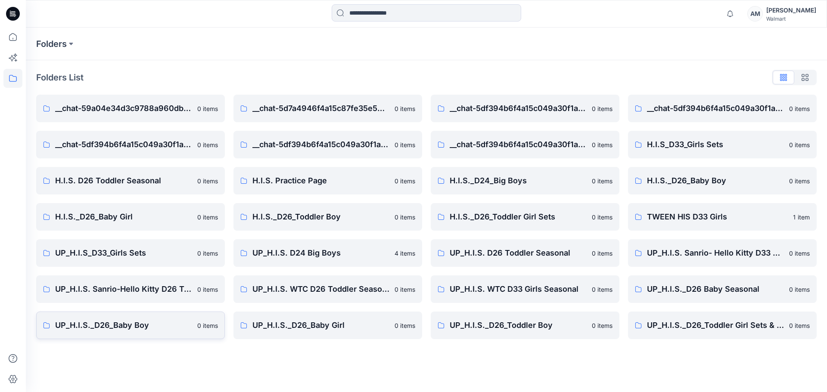
click at [122, 331] on p "UP_H.I.S._D26_Baby Boy" at bounding box center [123, 326] width 137 height 12
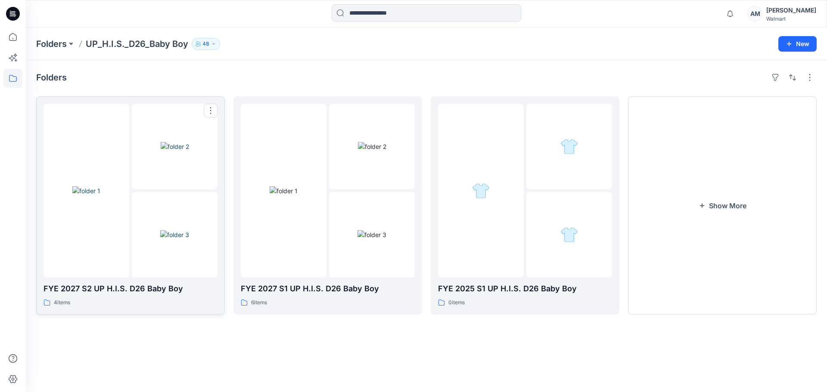
click at [100, 196] on img at bounding box center [86, 191] width 28 height 9
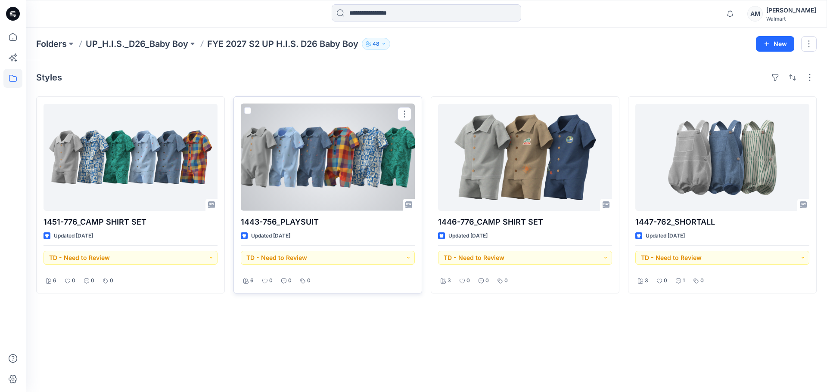
click at [322, 177] on div at bounding box center [328, 157] width 174 height 107
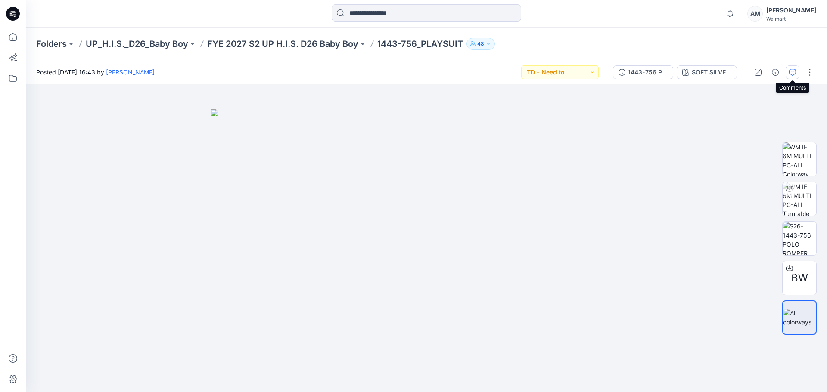
click at [741, 72] on icon "button" at bounding box center [792, 72] width 7 height 7
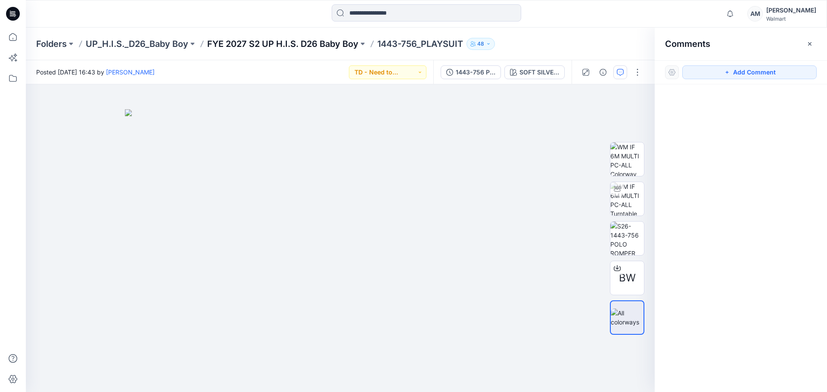
click at [294, 39] on p "FYE 2027 S2 UP H.I.S. D26 Baby Boy" at bounding box center [282, 44] width 151 height 12
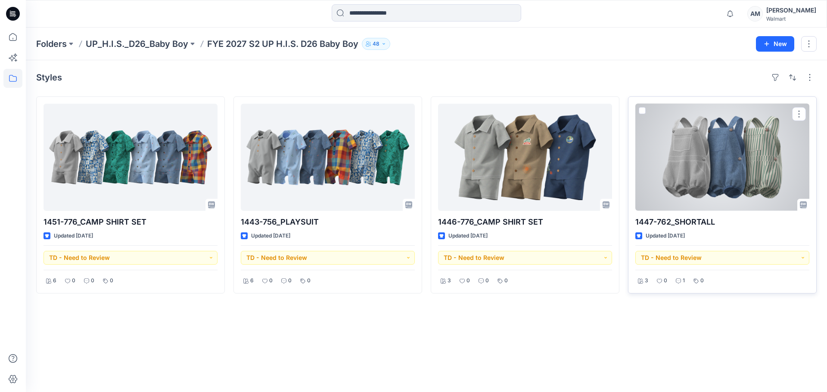
click at [731, 139] on div at bounding box center [722, 157] width 174 height 107
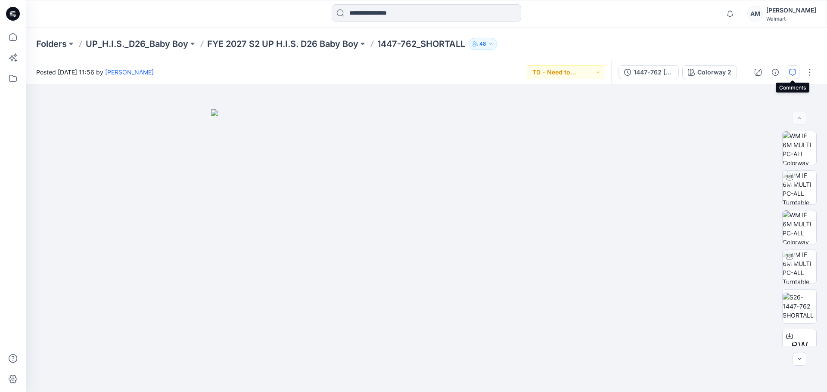
click at [741, 67] on button "button" at bounding box center [793, 72] width 14 height 14
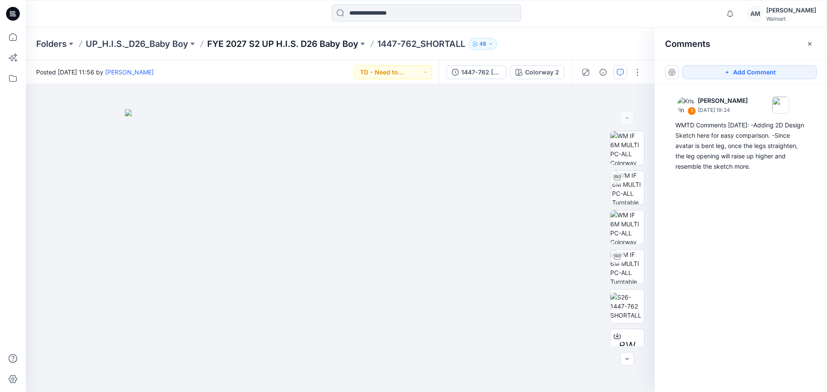
click at [291, 43] on p "FYE 2027 S2 UP H.I.S. D26 Baby Boy" at bounding box center [282, 44] width 151 height 12
